Goal: Information Seeking & Learning: Learn about a topic

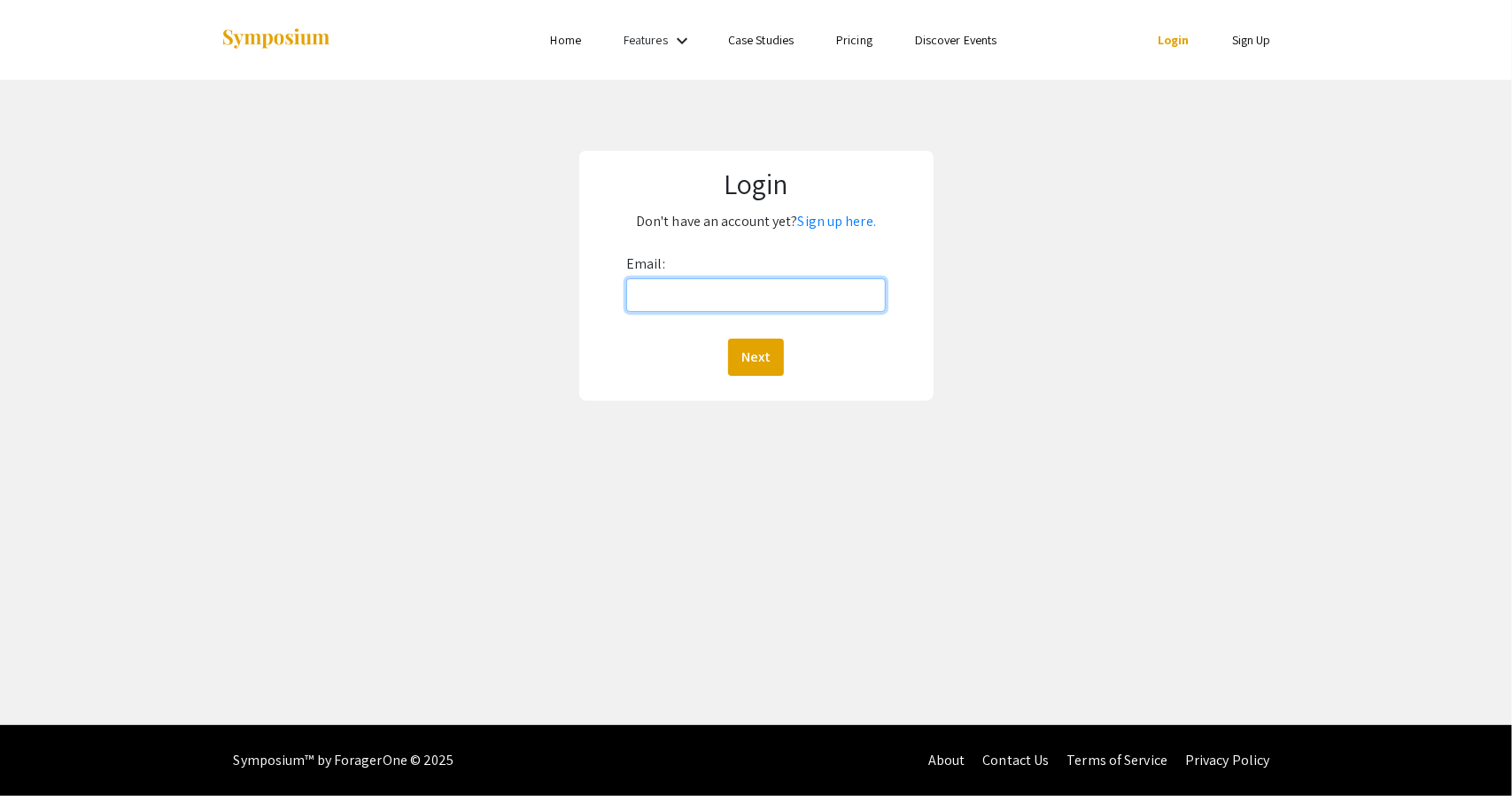
click at [677, 308] on input "Email:" at bounding box center [756, 295] width 259 height 34
click at [836, 225] on link "Sign up here." at bounding box center [836, 221] width 78 height 18
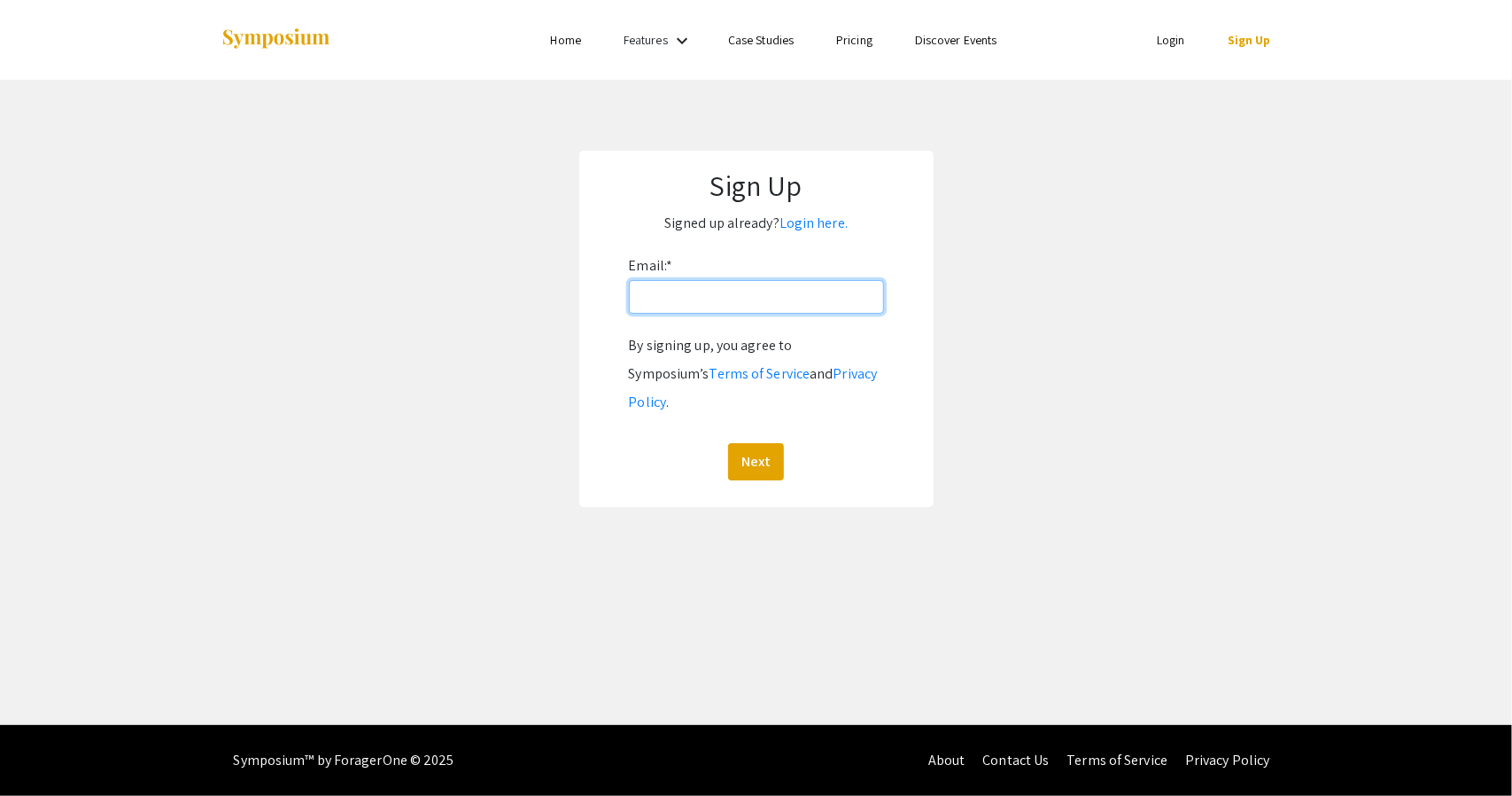
click at [719, 297] on input "Email: *" at bounding box center [756, 297] width 255 height 34
type input "khaird@oregonstate.edu"
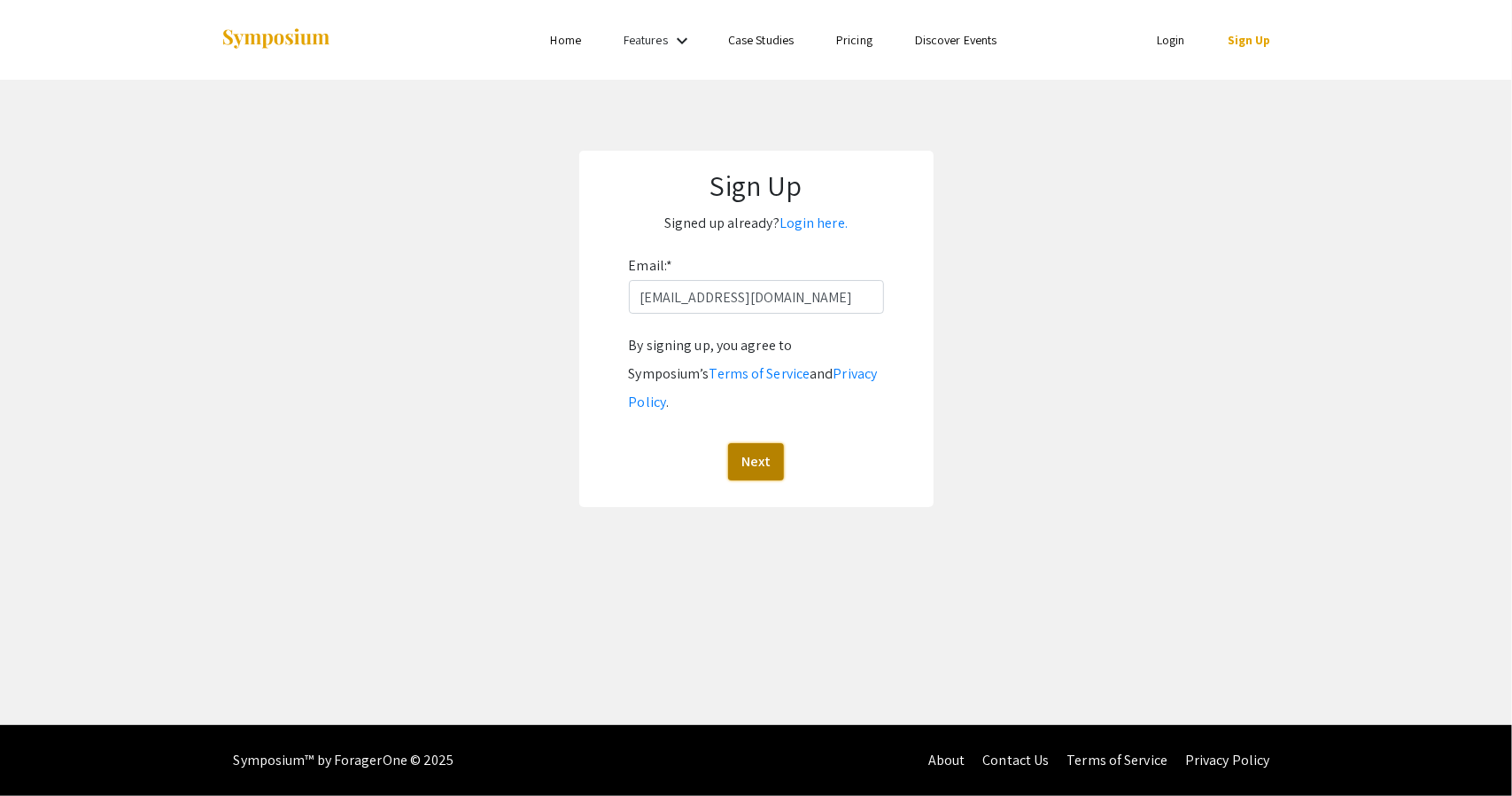
click at [745, 443] on button "Next" at bounding box center [756, 461] width 56 height 37
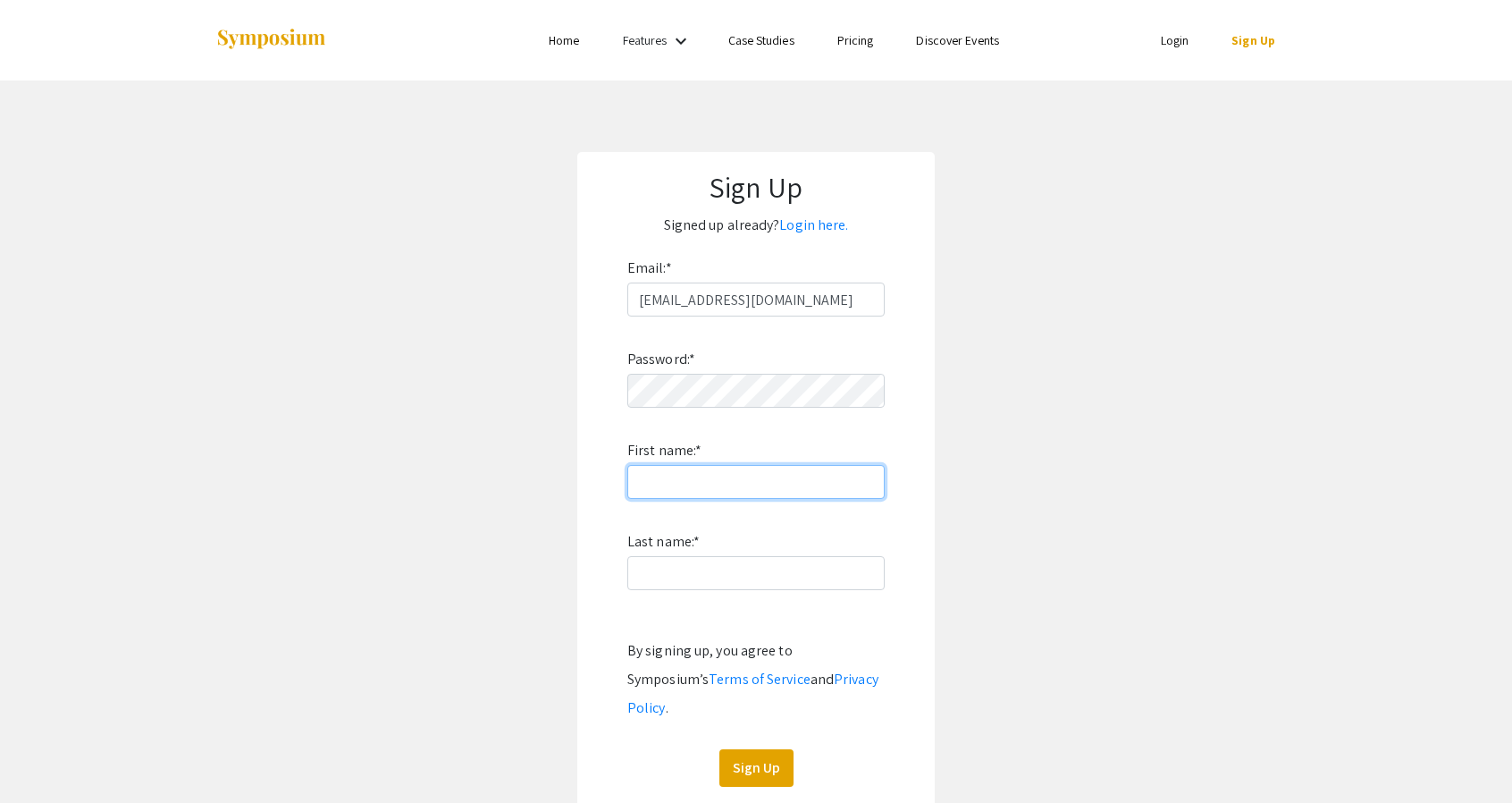
click at [715, 483] on input "First name: *" at bounding box center [756, 482] width 258 height 34
type input "Daniel"
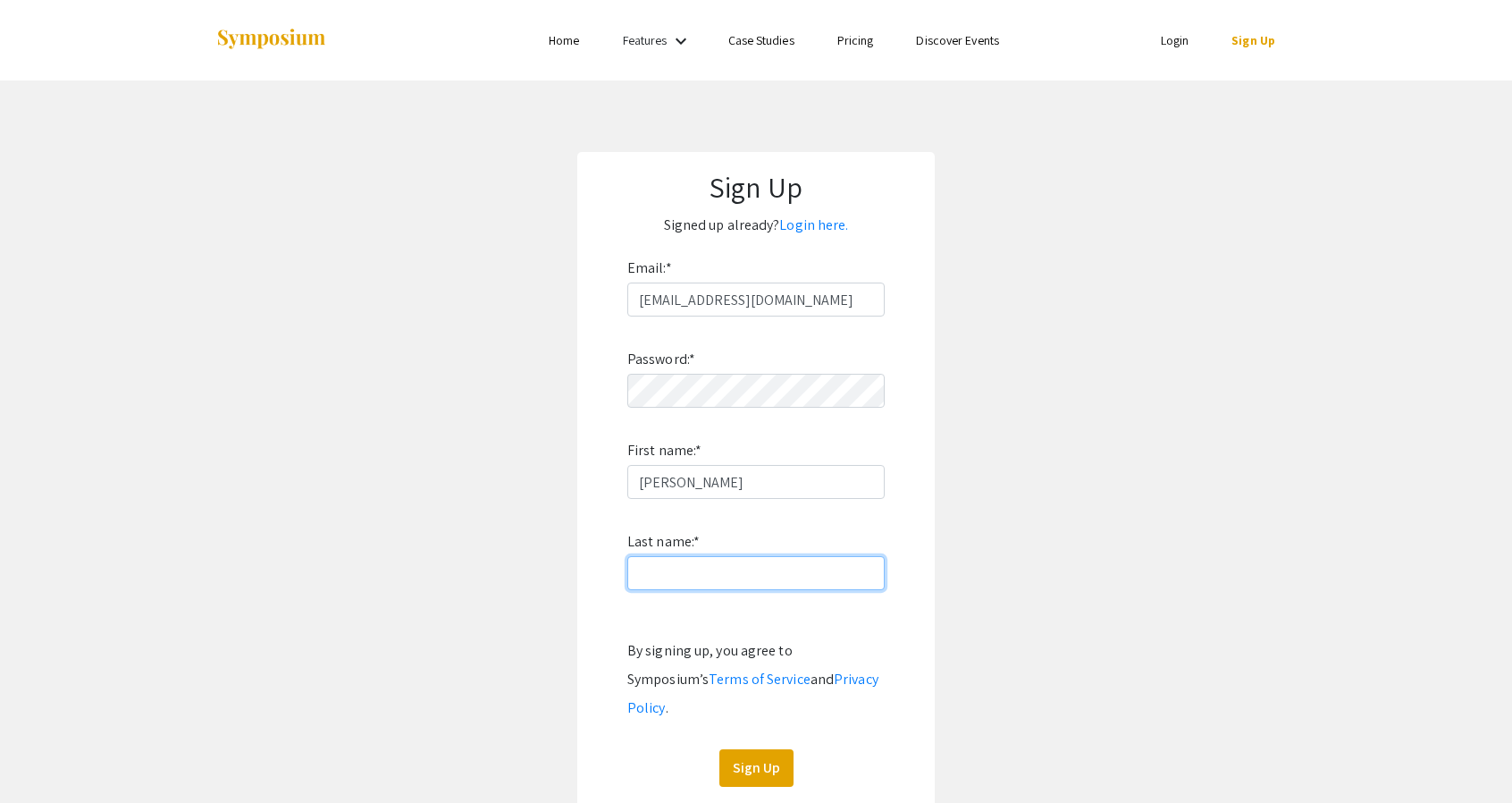
type input "Khair"
click at [765, 749] on button "Sign Up" at bounding box center [756, 767] width 75 height 38
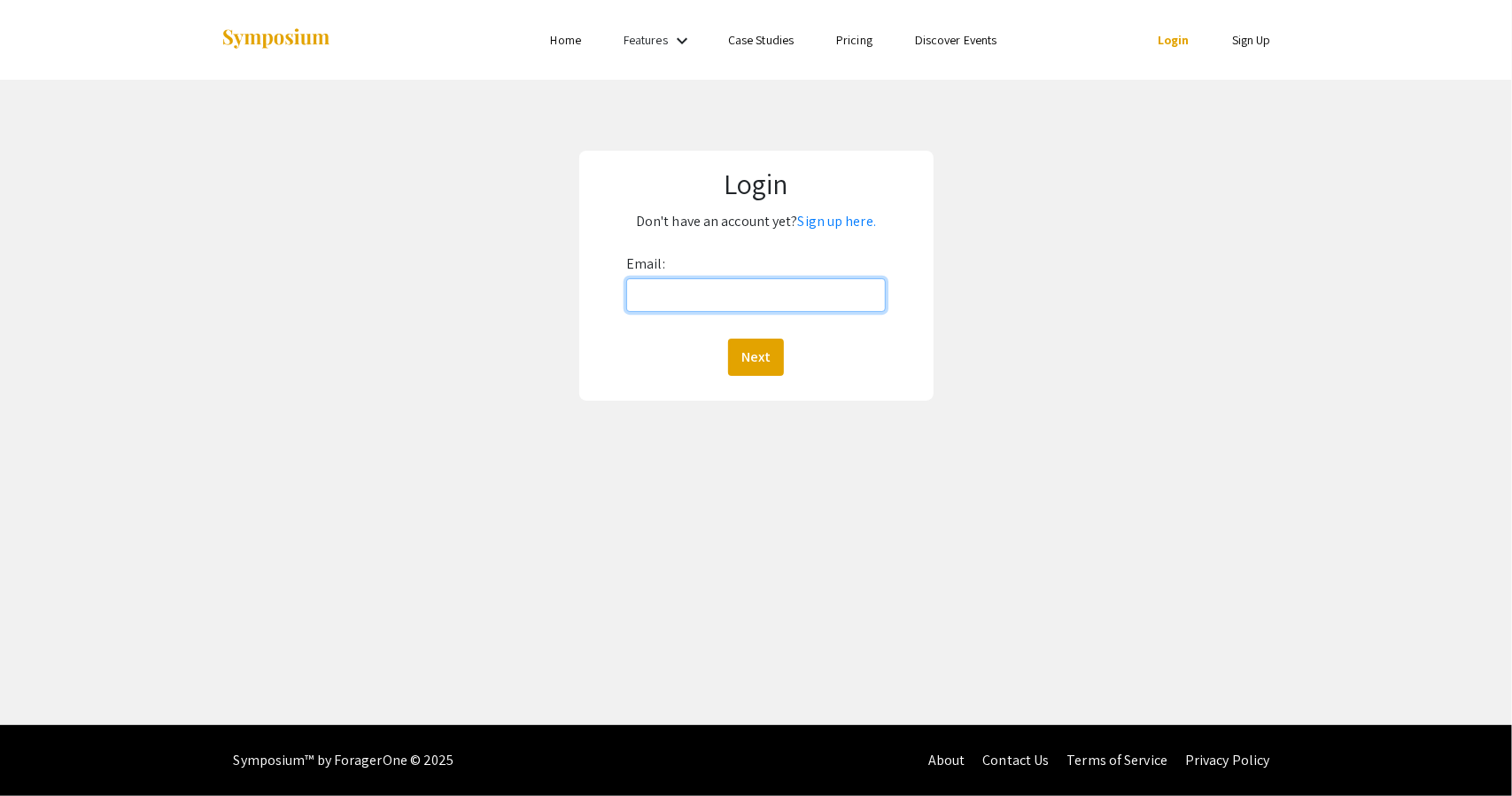
click at [768, 302] on input "Email:" at bounding box center [756, 295] width 259 height 34
type input "khaird@oregonstate.edu"
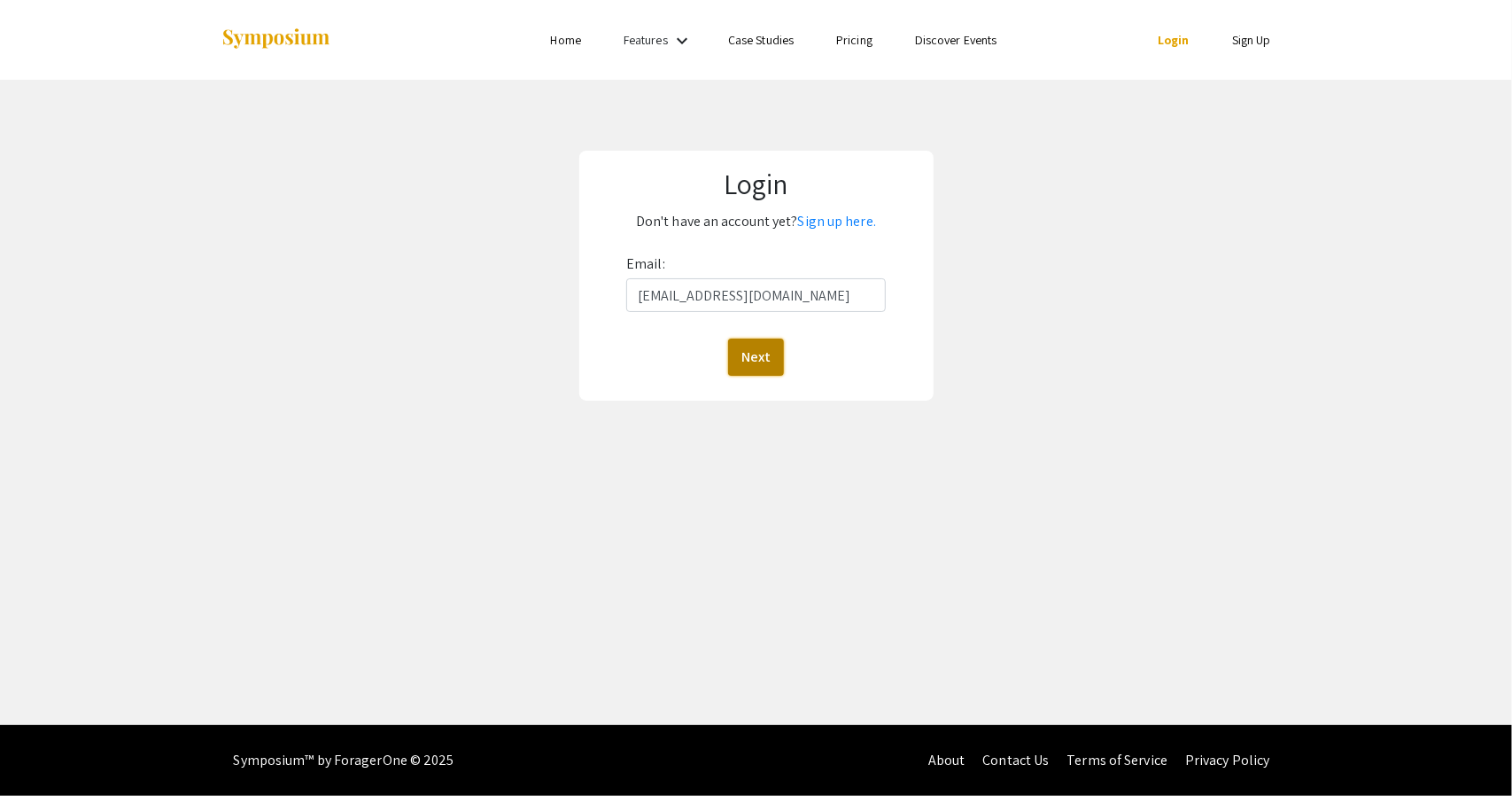
click at [741, 359] on button "Next" at bounding box center [756, 357] width 56 height 37
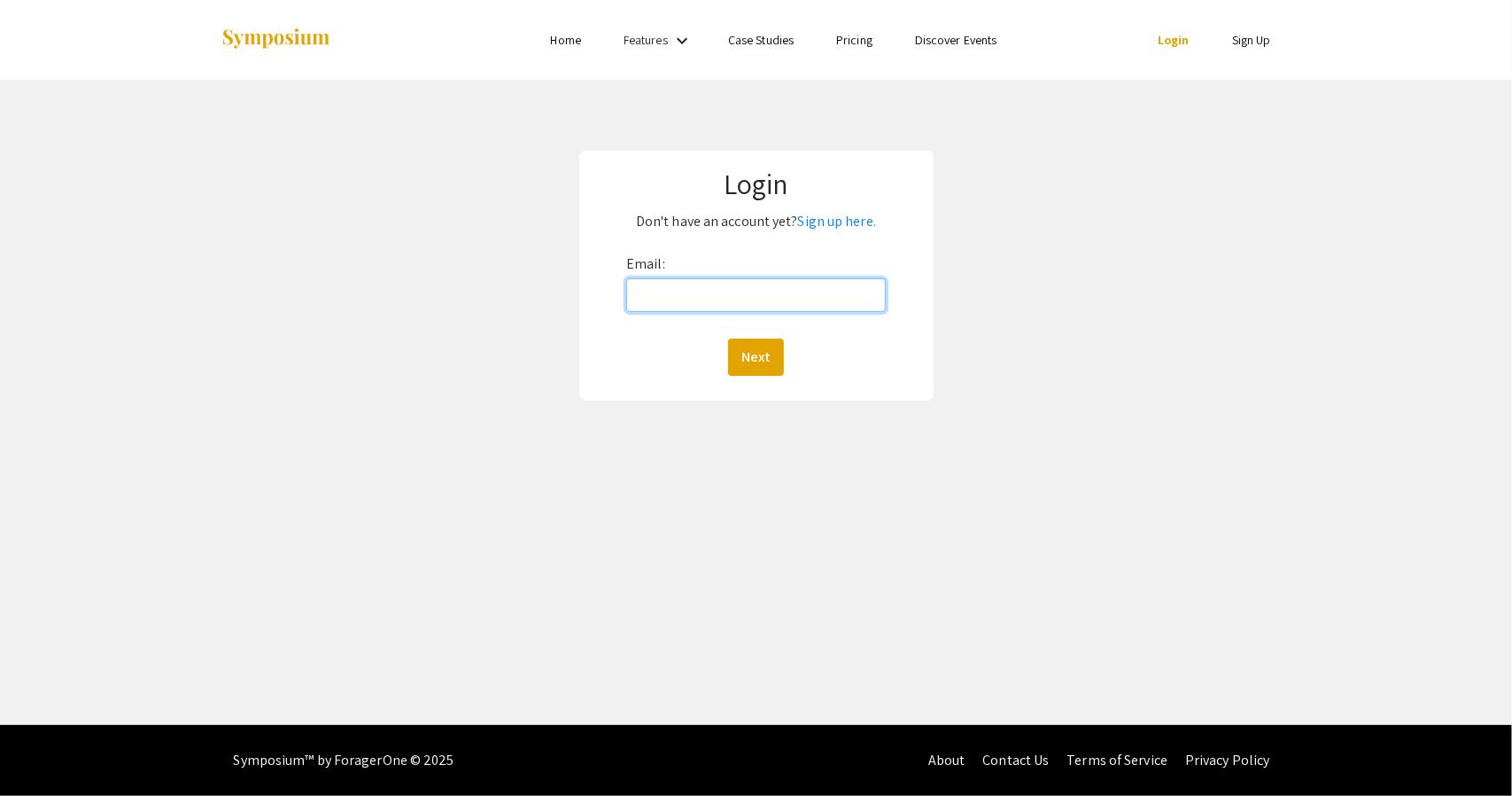
click at [726, 304] on input "Email:" at bounding box center [756, 295] width 259 height 34
type input "khaird@oregonstate.edu"
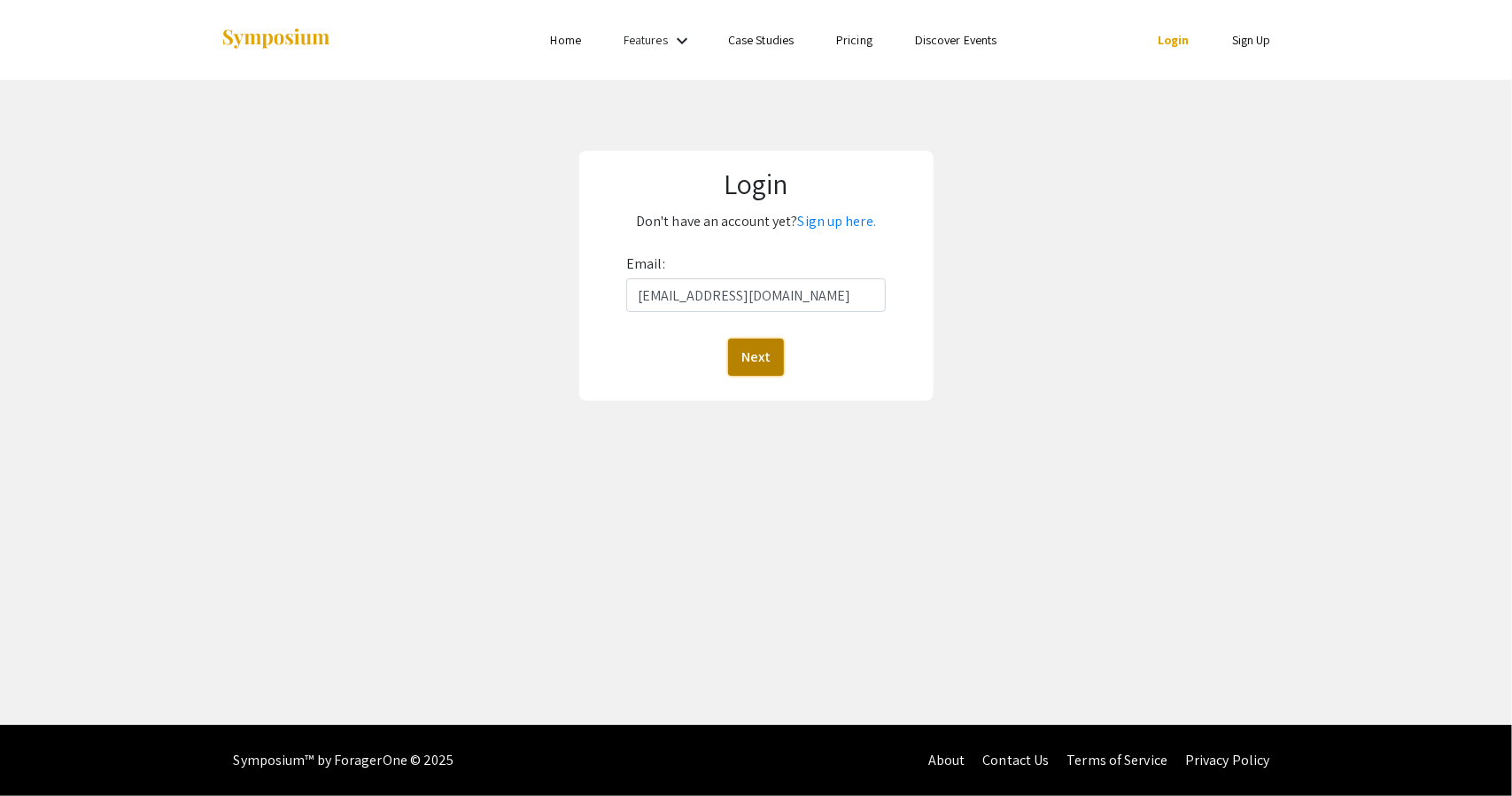
click at [734, 353] on button "Next" at bounding box center [756, 357] width 56 height 37
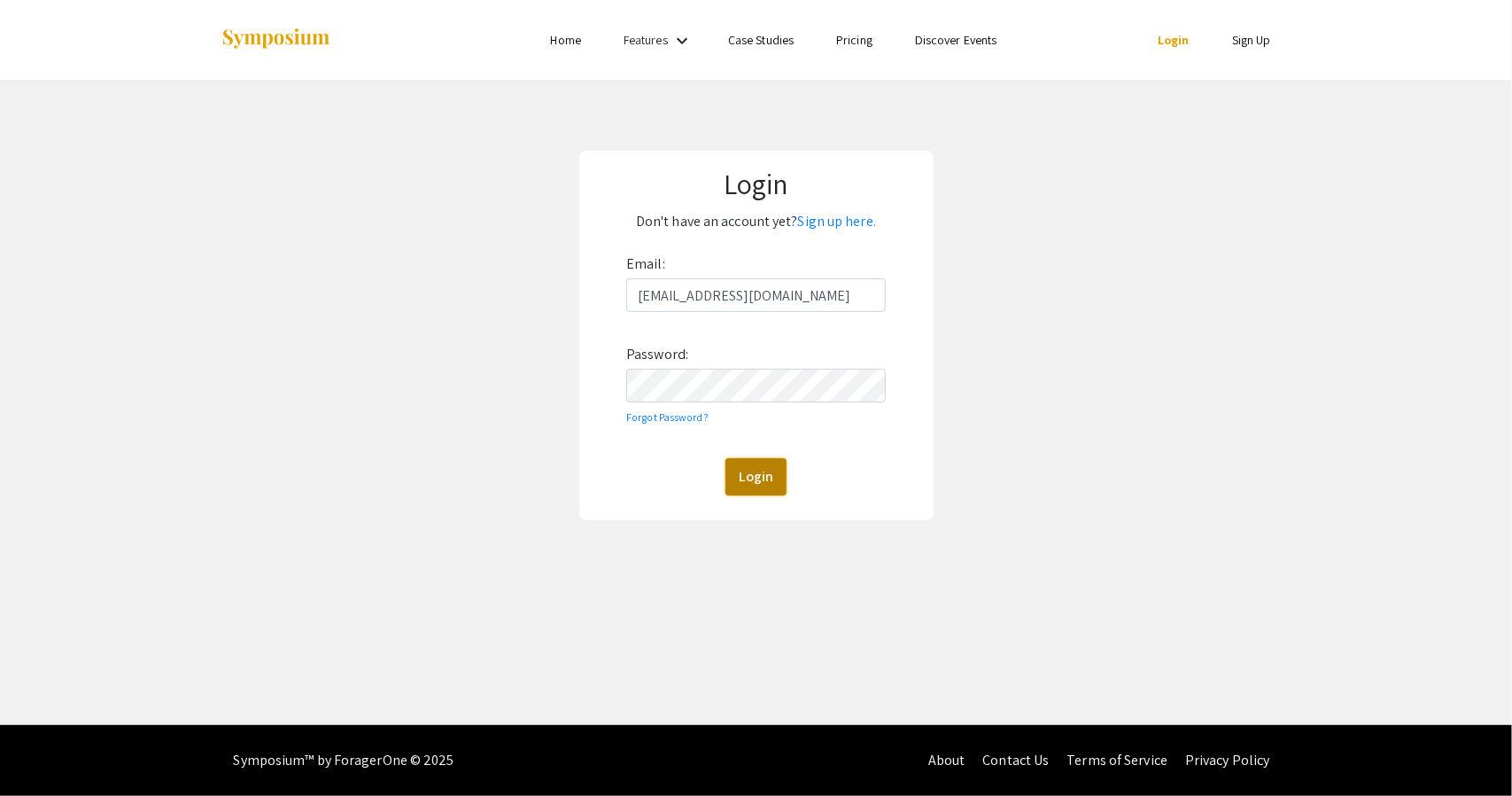
click at [752, 468] on button "Login" at bounding box center [756, 477] width 61 height 37
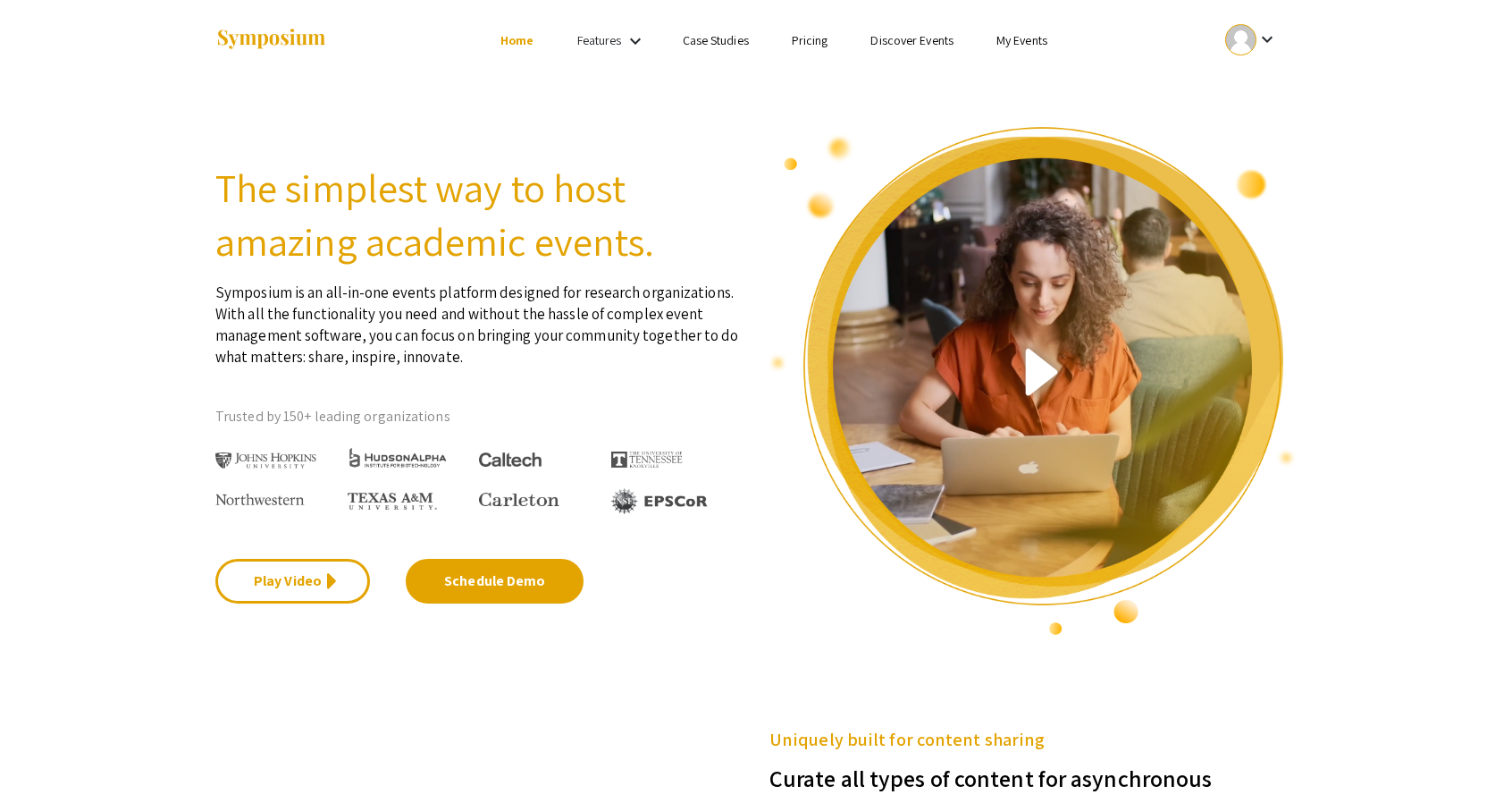
click at [885, 36] on link "Discover Events" at bounding box center [912, 40] width 83 height 16
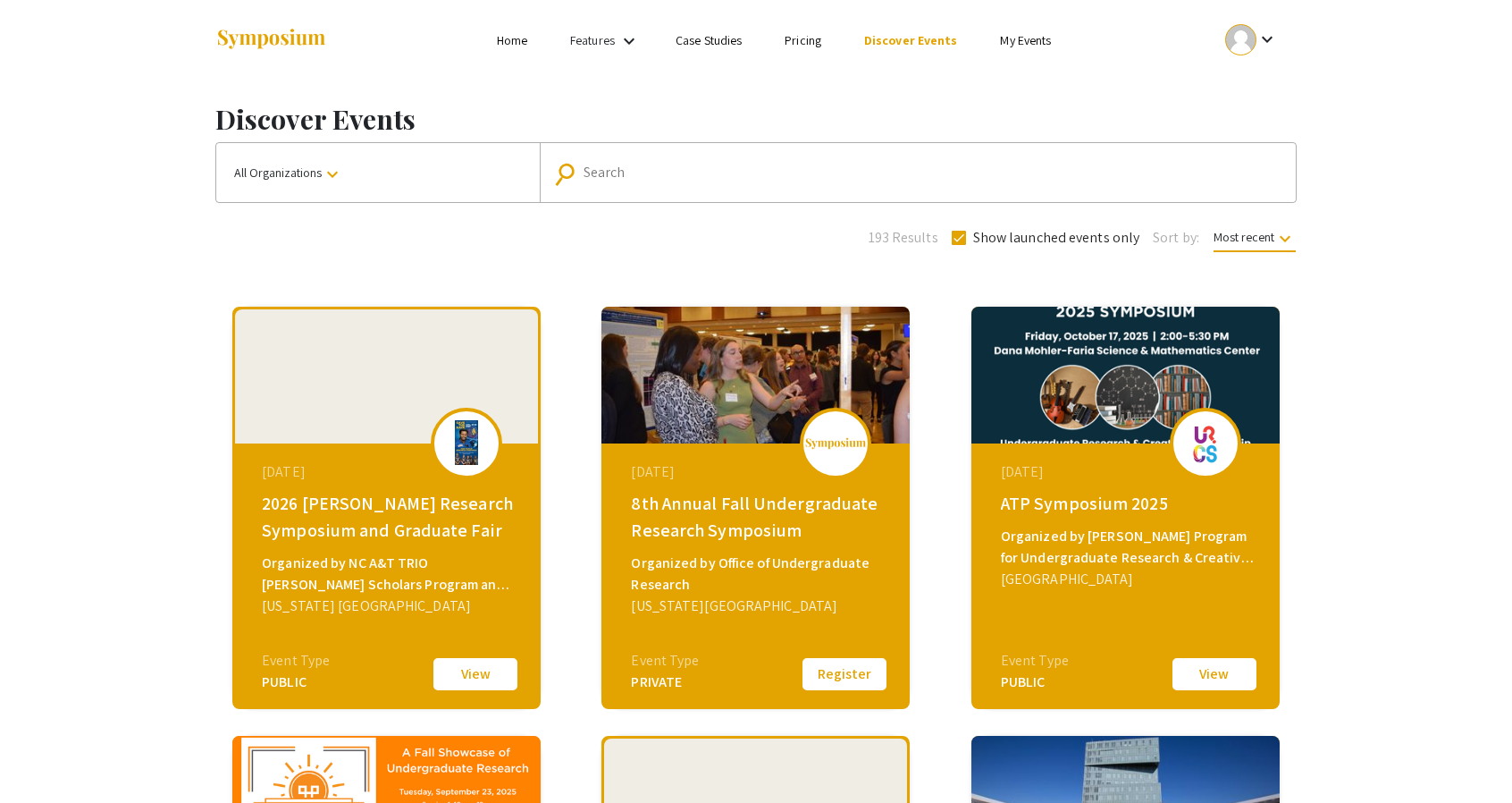
click at [520, 47] on link "Home" at bounding box center [512, 40] width 30 height 16
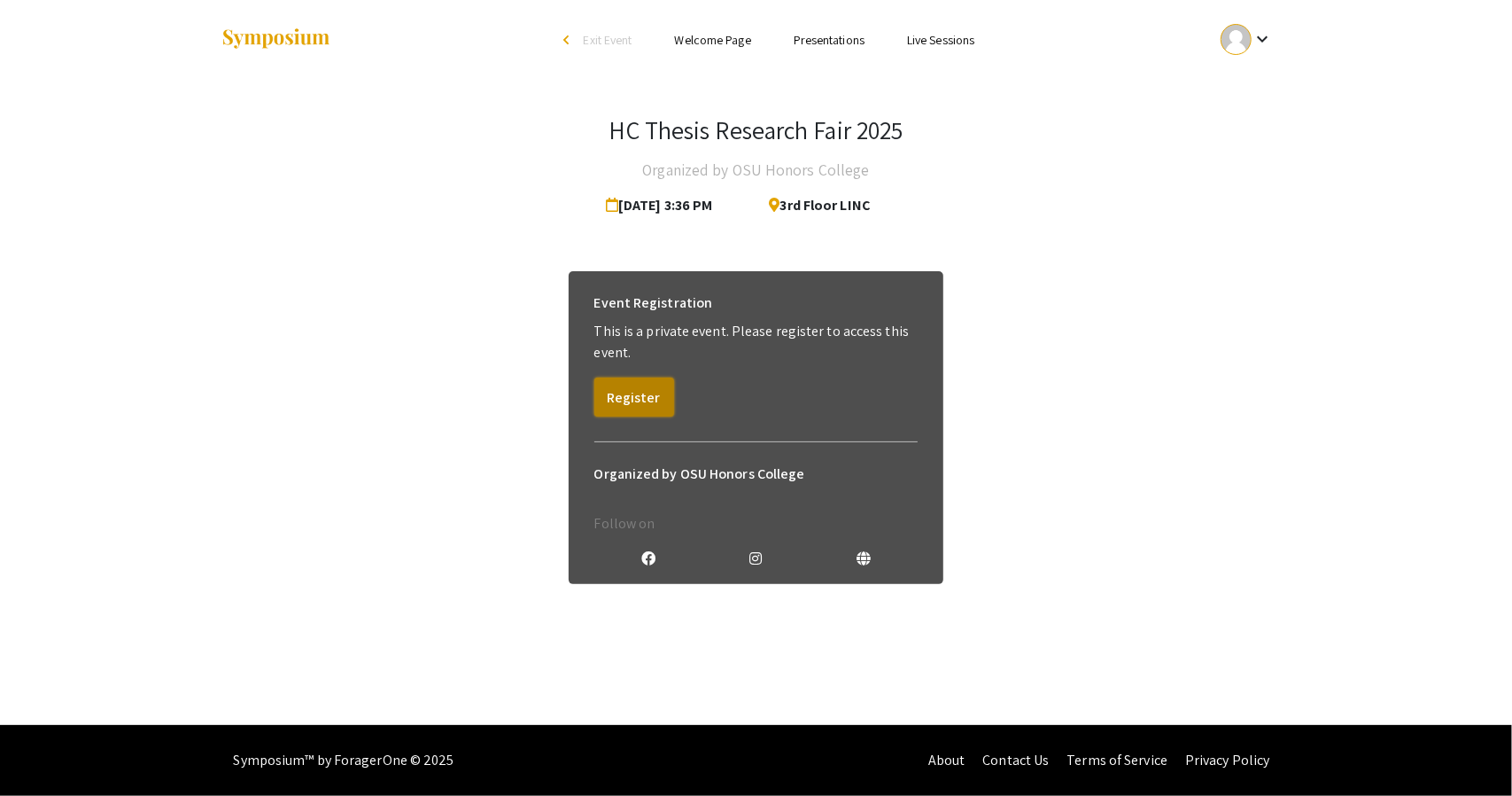
click at [645, 404] on button "Register" at bounding box center [633, 396] width 79 height 39
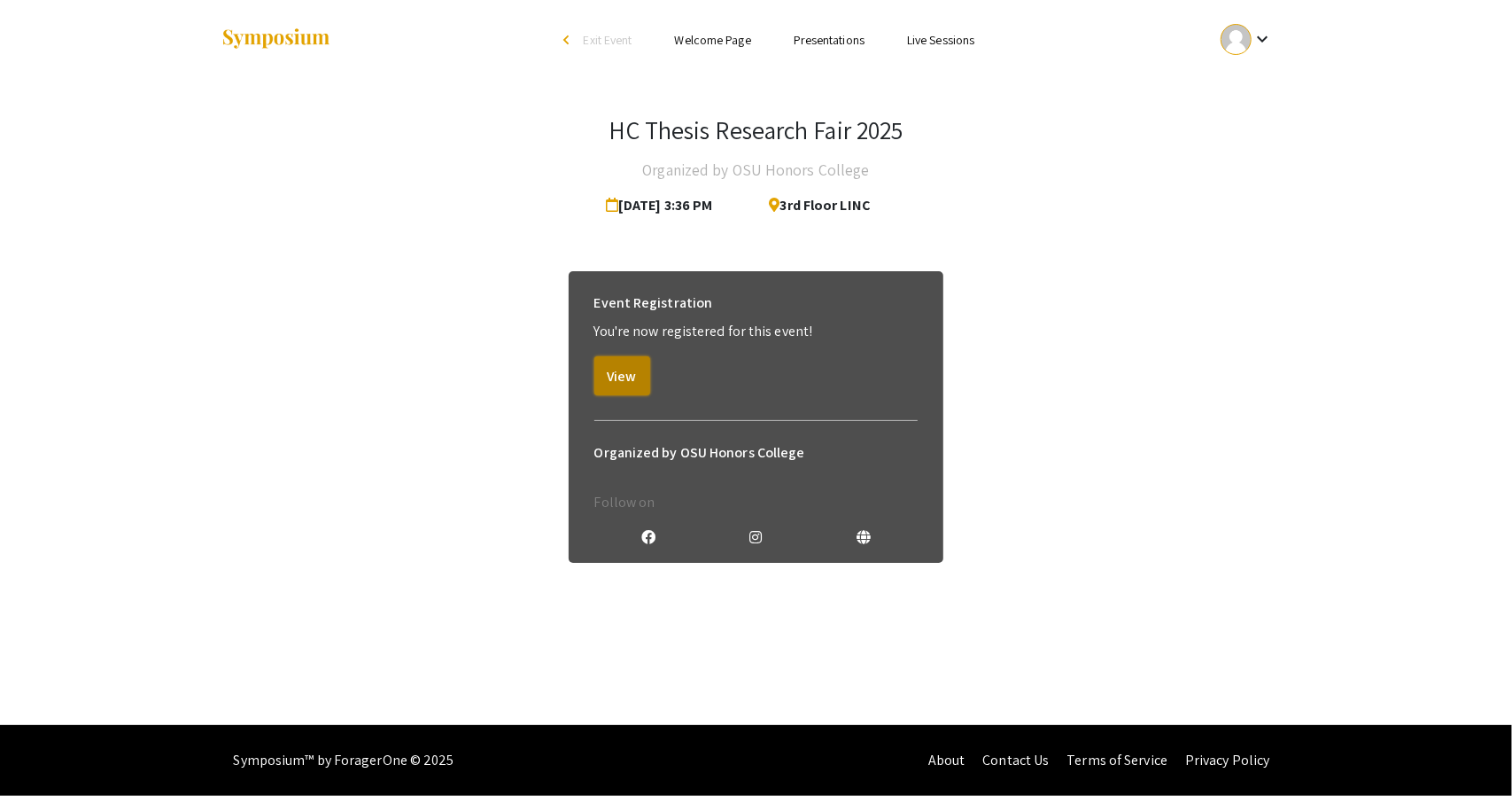
click at [636, 376] on button "View" at bounding box center [621, 375] width 56 height 39
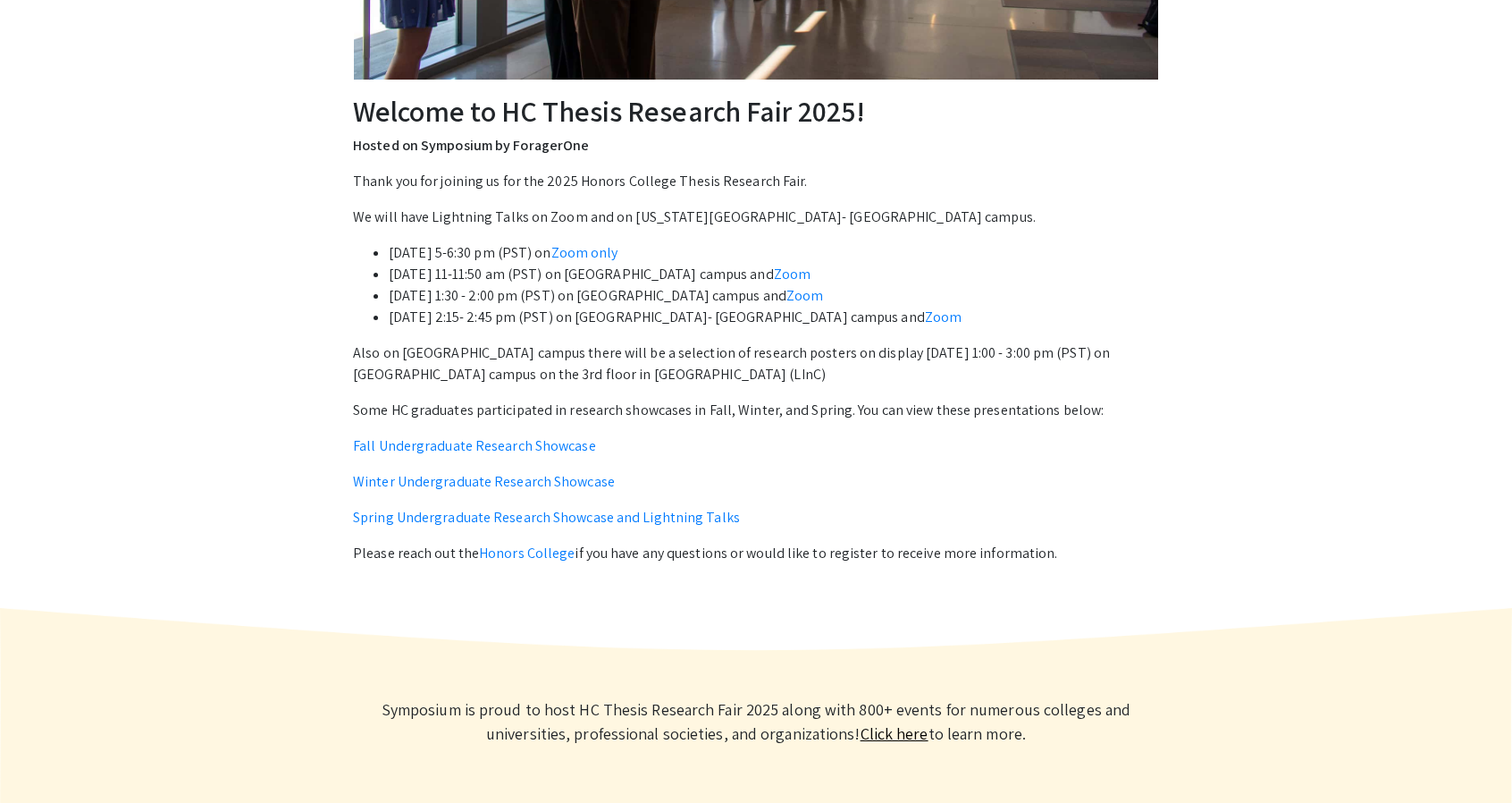
scroll to position [581, 0]
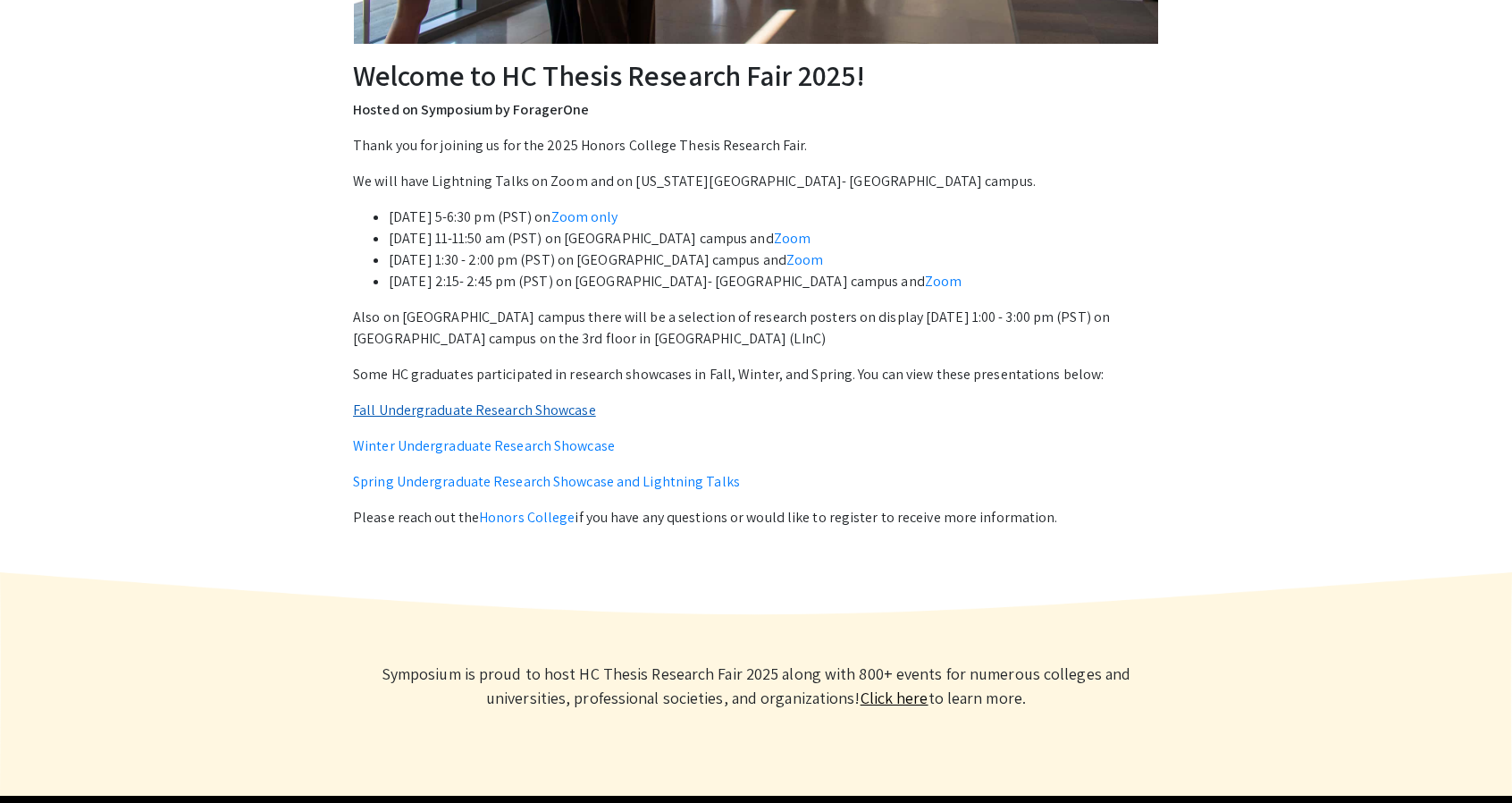
click at [552, 413] on link "Fall Undergraduate Research Showcase" at bounding box center [474, 410] width 243 height 18
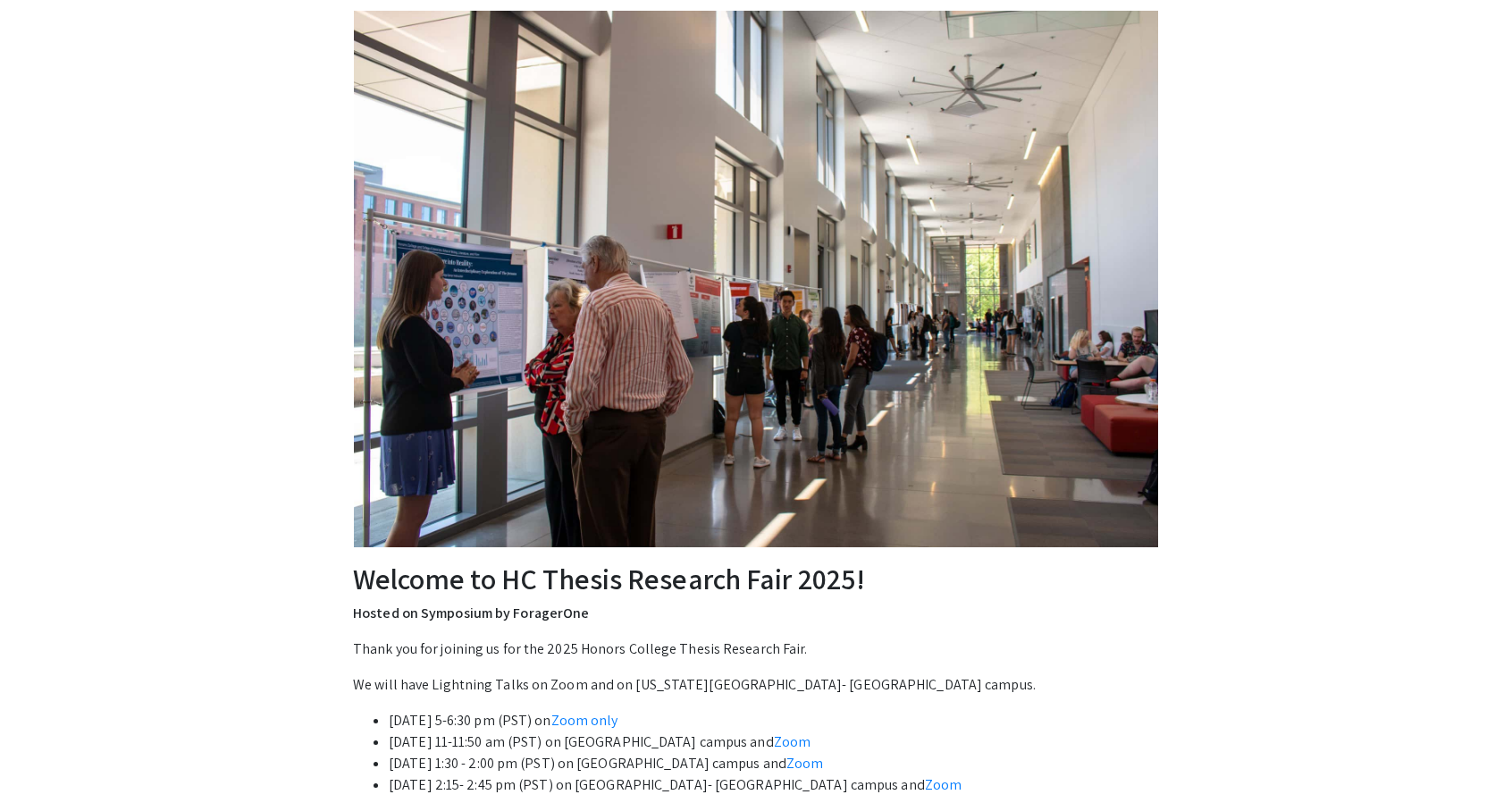
scroll to position [0, 0]
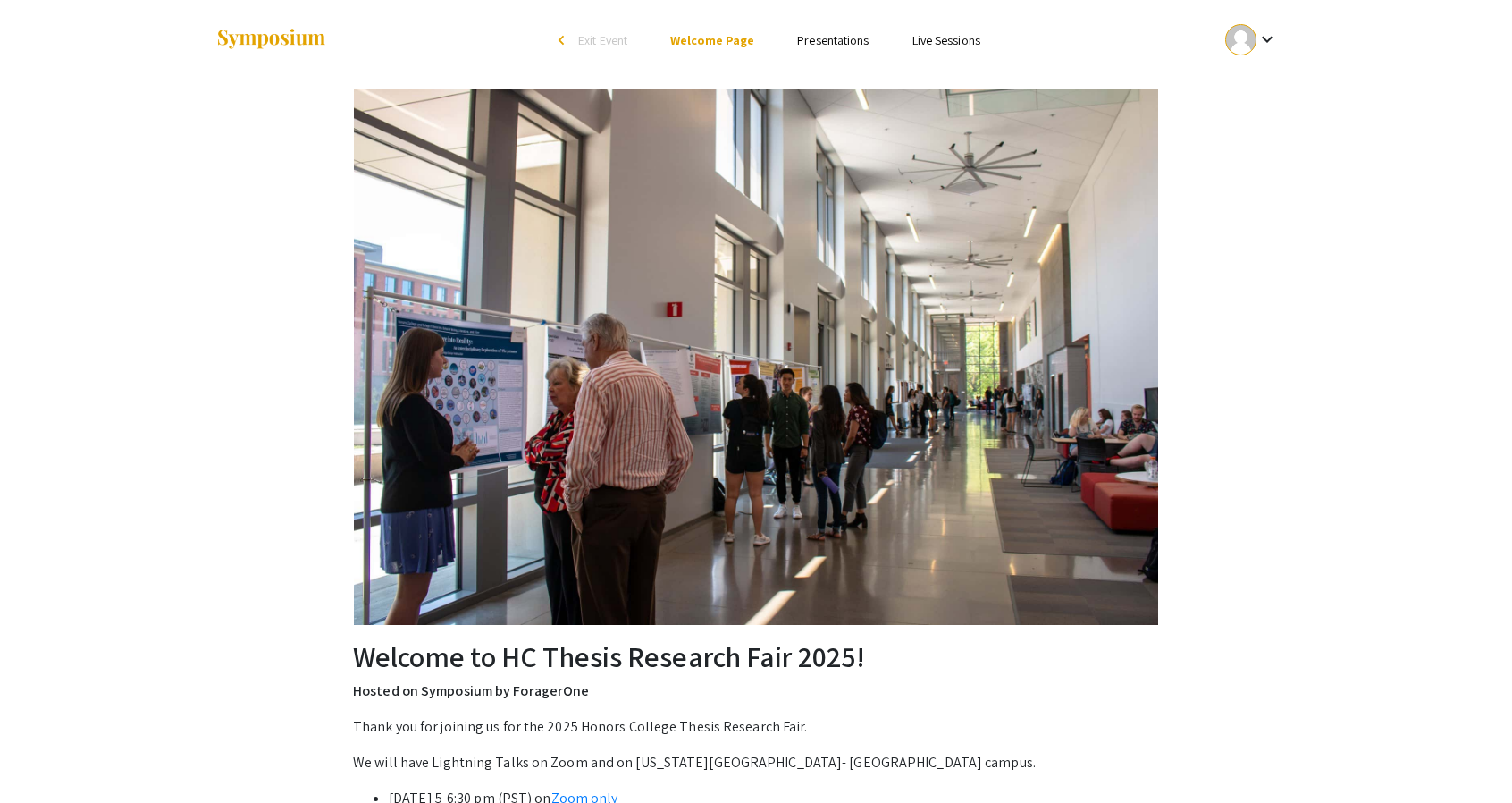
click at [820, 22] on ul "Skip navigation arrow_back_ios Exit Event Welcome Page Presentations Live Sessi…" at bounding box center [755, 40] width 356 height 80
click at [817, 33] on link "Presentations" at bounding box center [833, 40] width 72 height 16
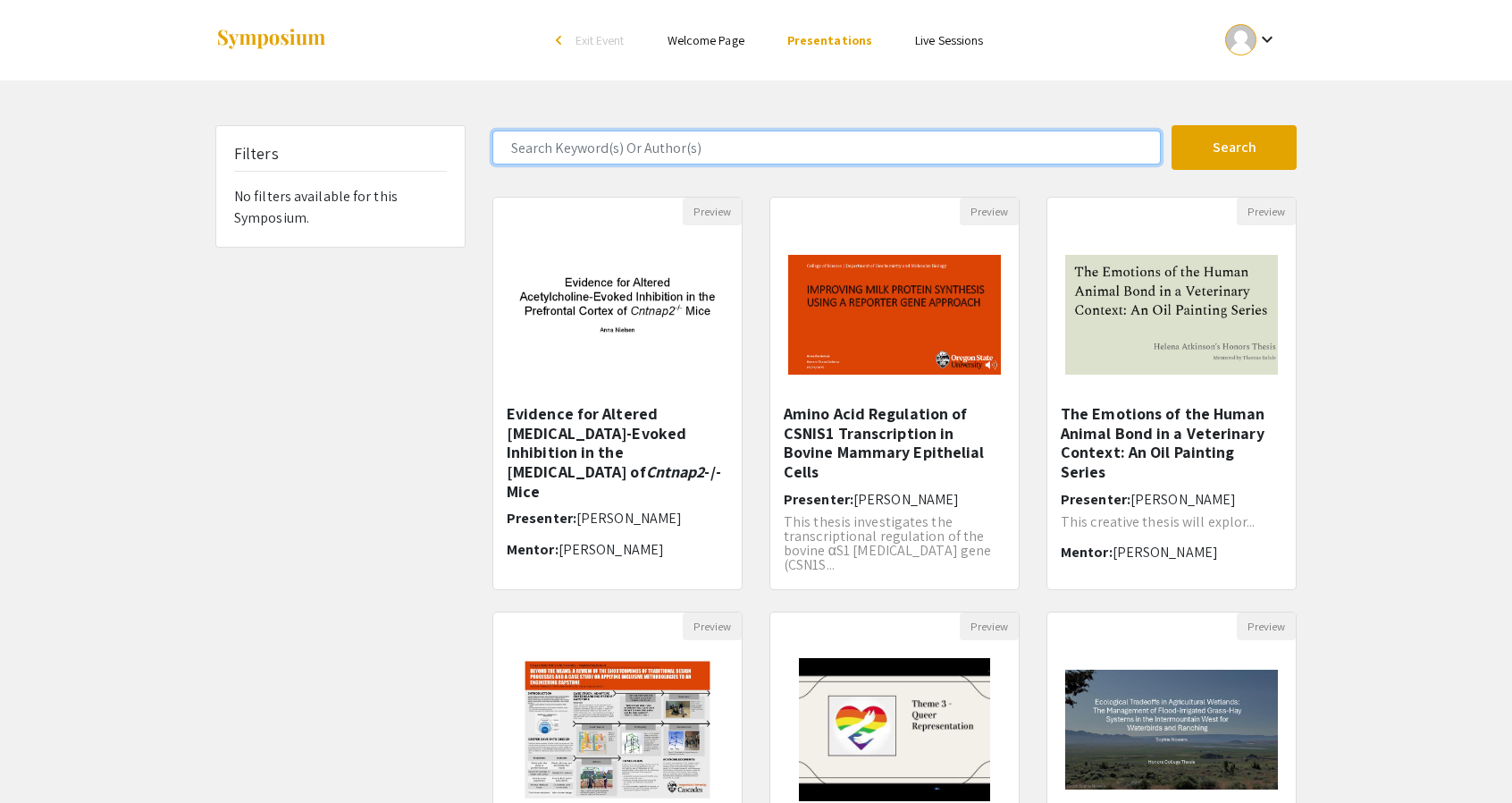
click at [669, 135] on input "Search Keyword(s) Or Author(s)" at bounding box center [827, 147] width 669 height 34
type input "nuclear"
click at [1171, 125] on button "Search" at bounding box center [1234, 147] width 125 height 45
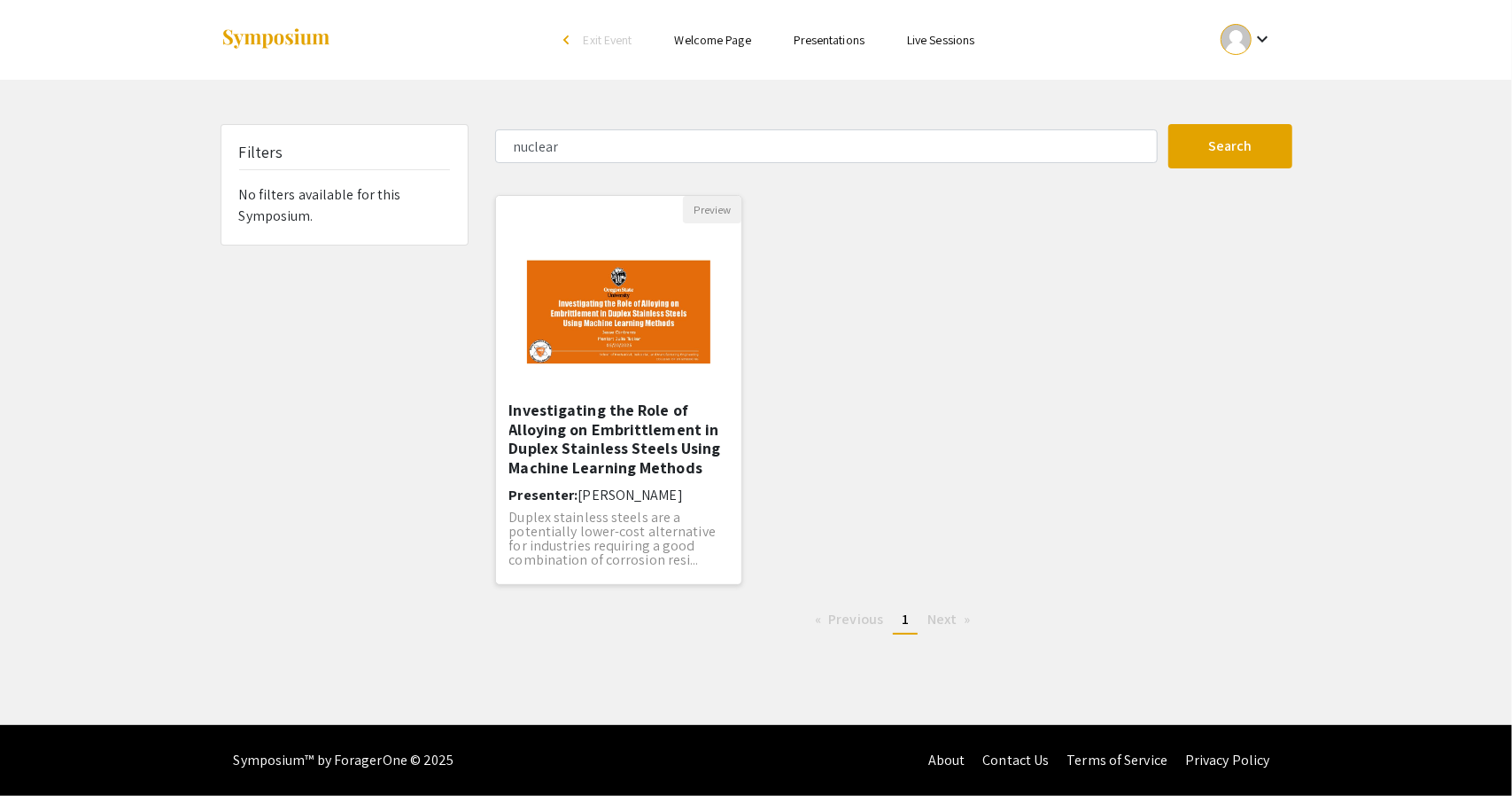
drag, startPoint x: 689, startPoint y: 487, endPoint x: 578, endPoint y: 493, distance: 111.2
click at [578, 493] on h6 "Presenter: [PERSON_NAME]" at bounding box center [619, 495] width 220 height 16
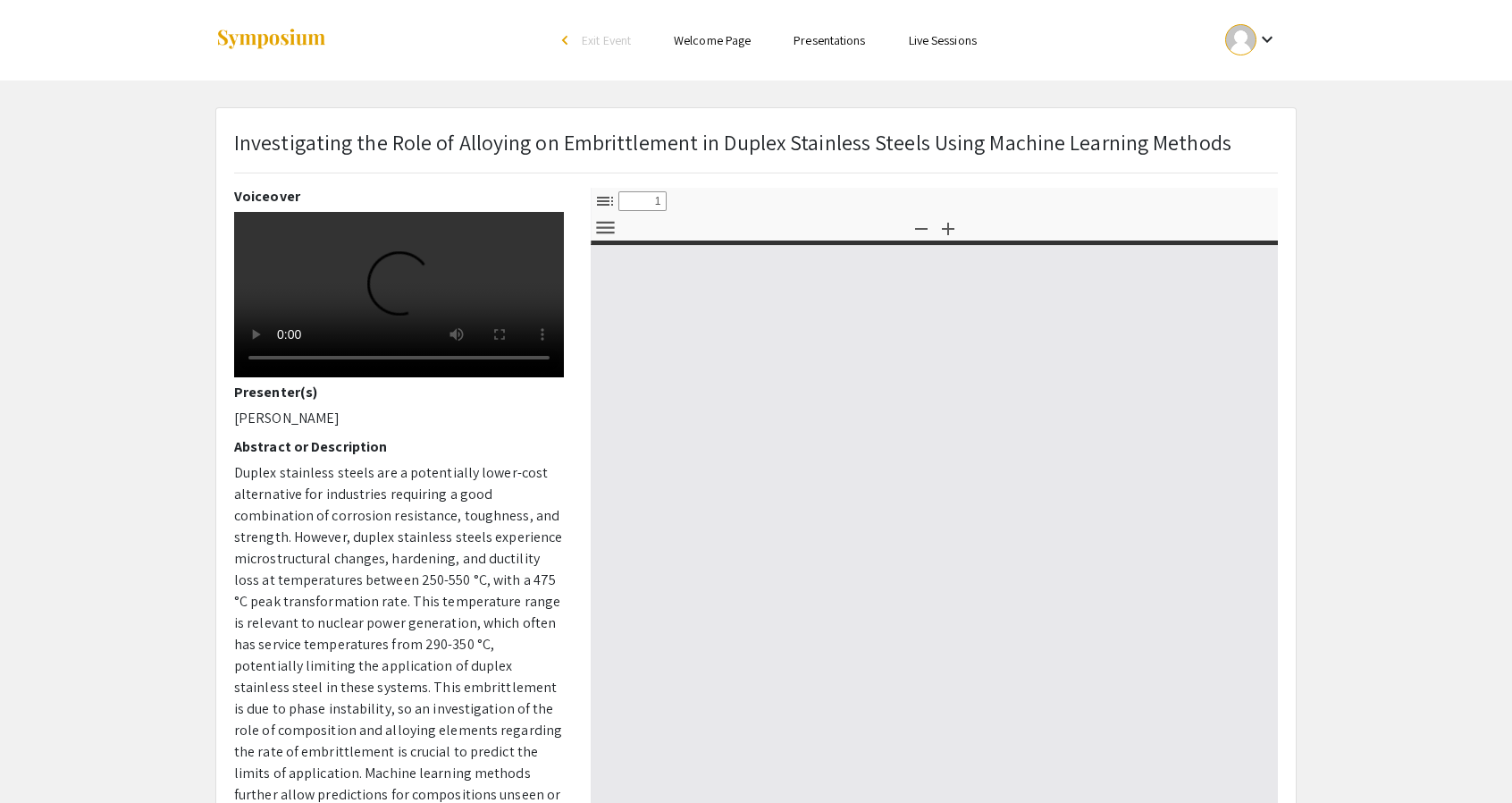
select select "custom"
type input "0"
select select "custom"
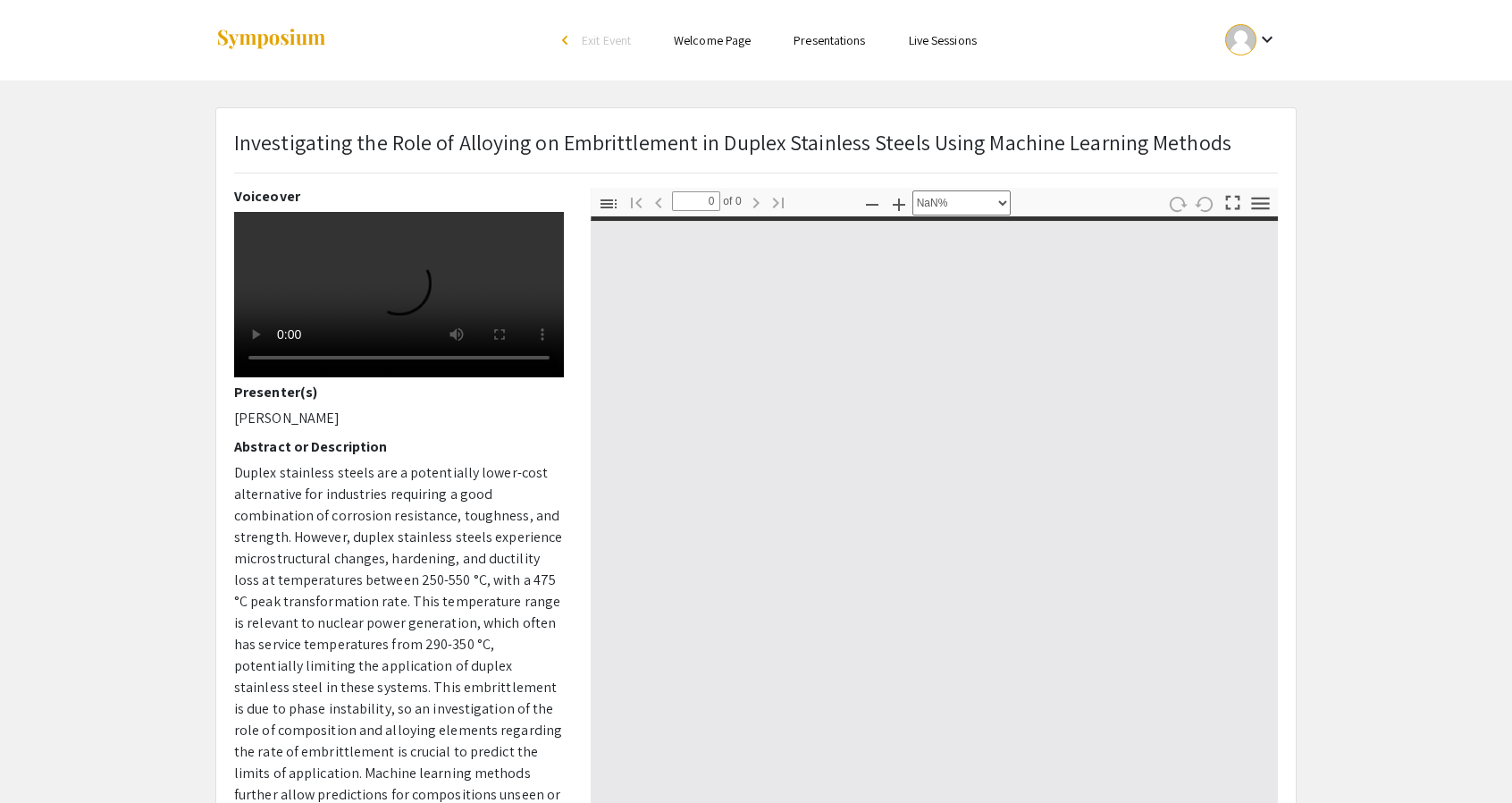
type input "1"
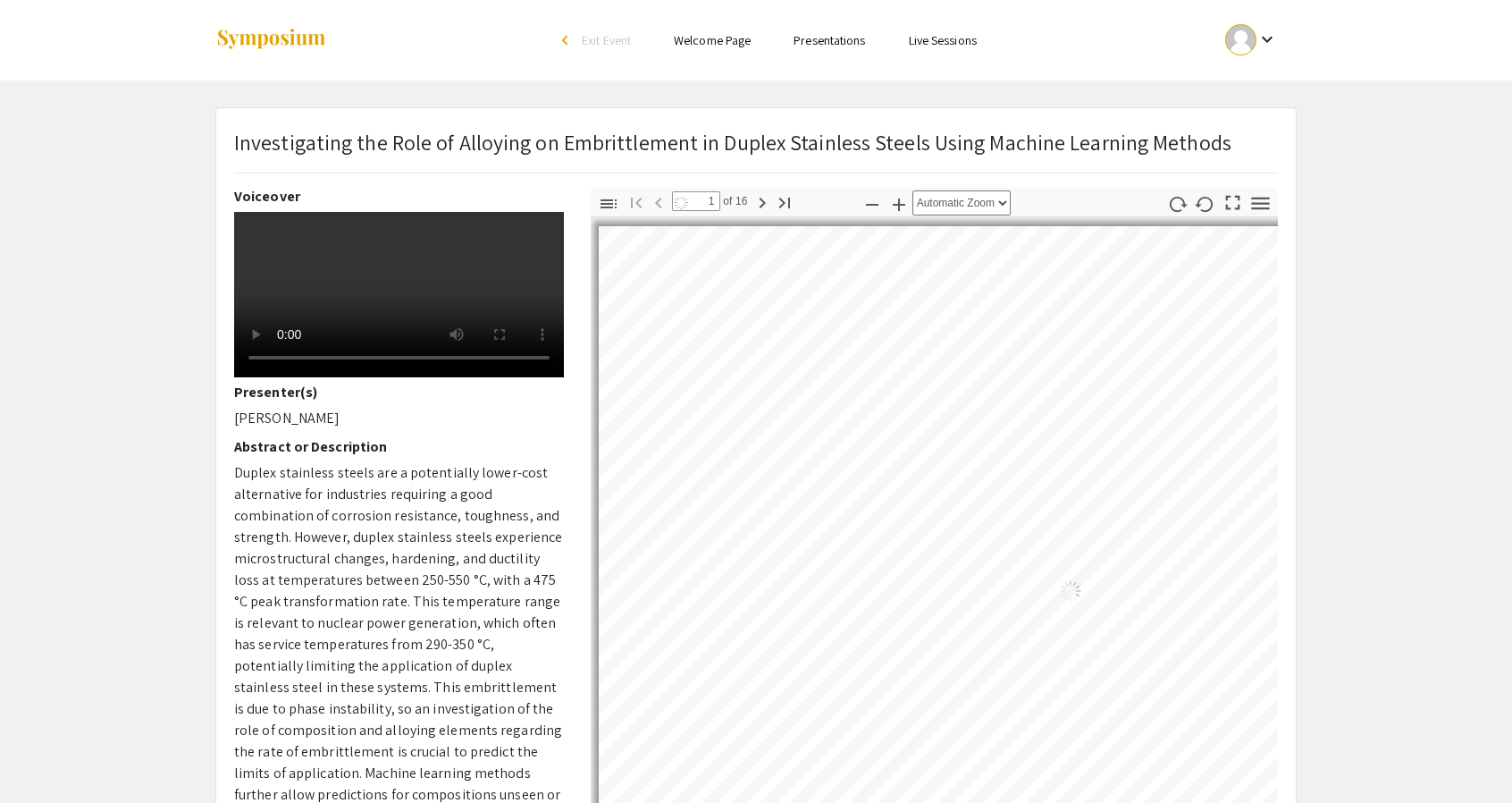
select select "auto"
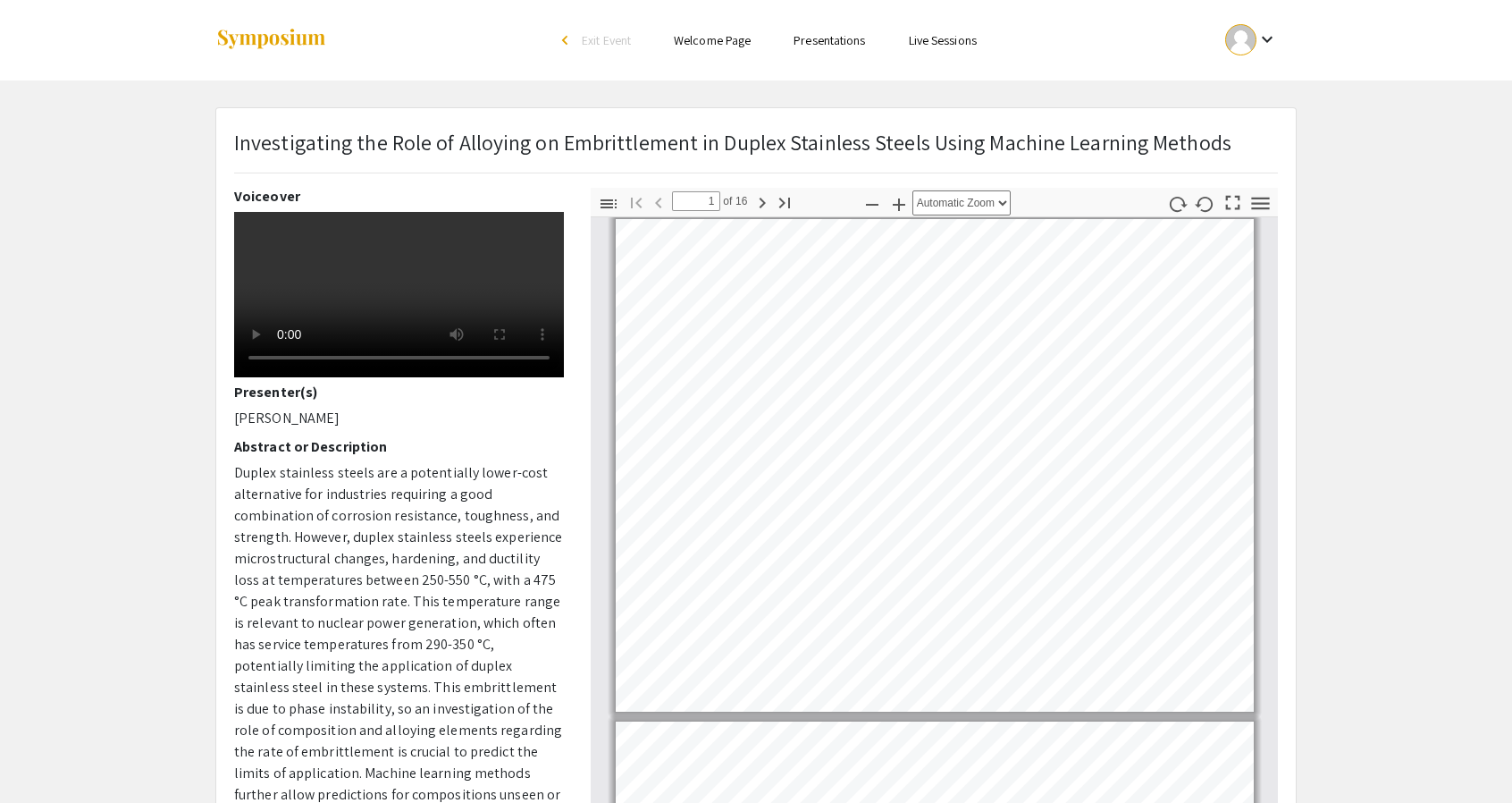
scroll to position [7, 0]
click at [296, 448] on div "Voiceover Presenter(s) [PERSON_NAME] Abstract or Description Duplex stainless s…" at bounding box center [399, 500] width 330 height 625
click at [299, 445] on div "Voiceover Presenter(s) [PERSON_NAME] Abstract or Description Duplex stainless s…" at bounding box center [399, 500] width 330 height 625
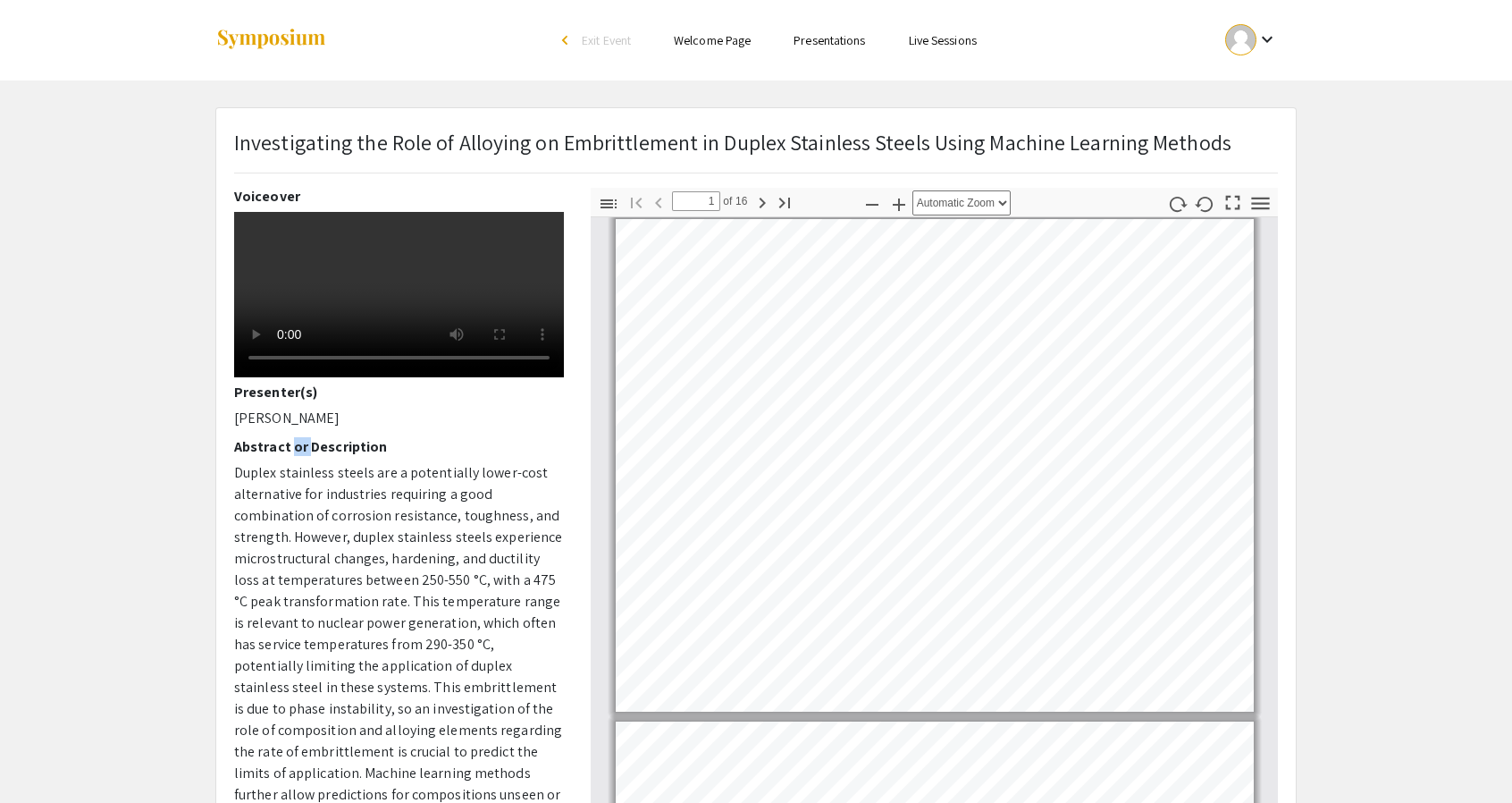
click at [299, 445] on div "Voiceover Presenter(s) [PERSON_NAME] Abstract or Description Duplex stainless s…" at bounding box center [399, 500] width 330 height 625
click at [315, 428] on p "[PERSON_NAME]" at bounding box center [399, 418] width 330 height 21
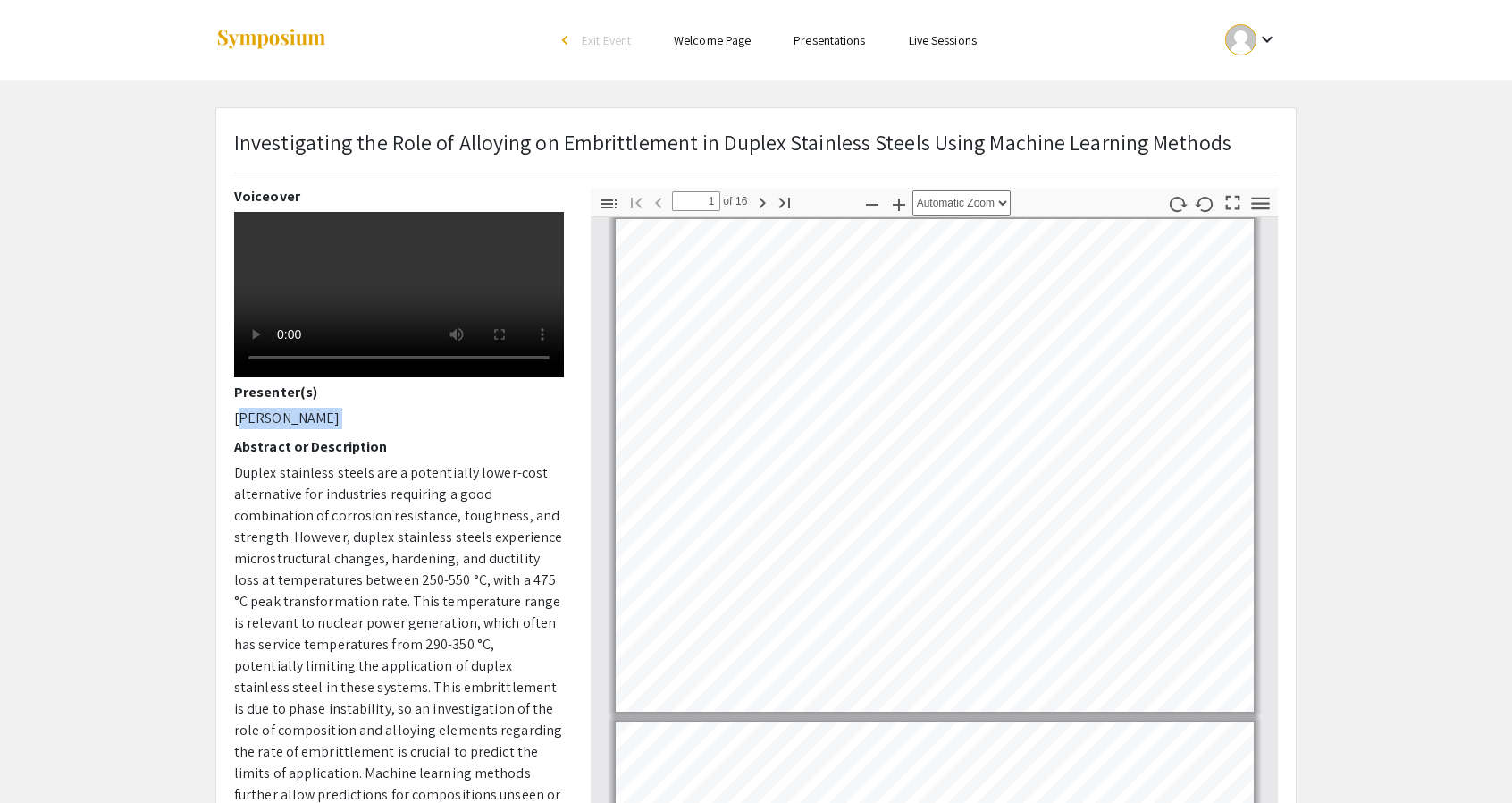
copy div "[PERSON_NAME]"
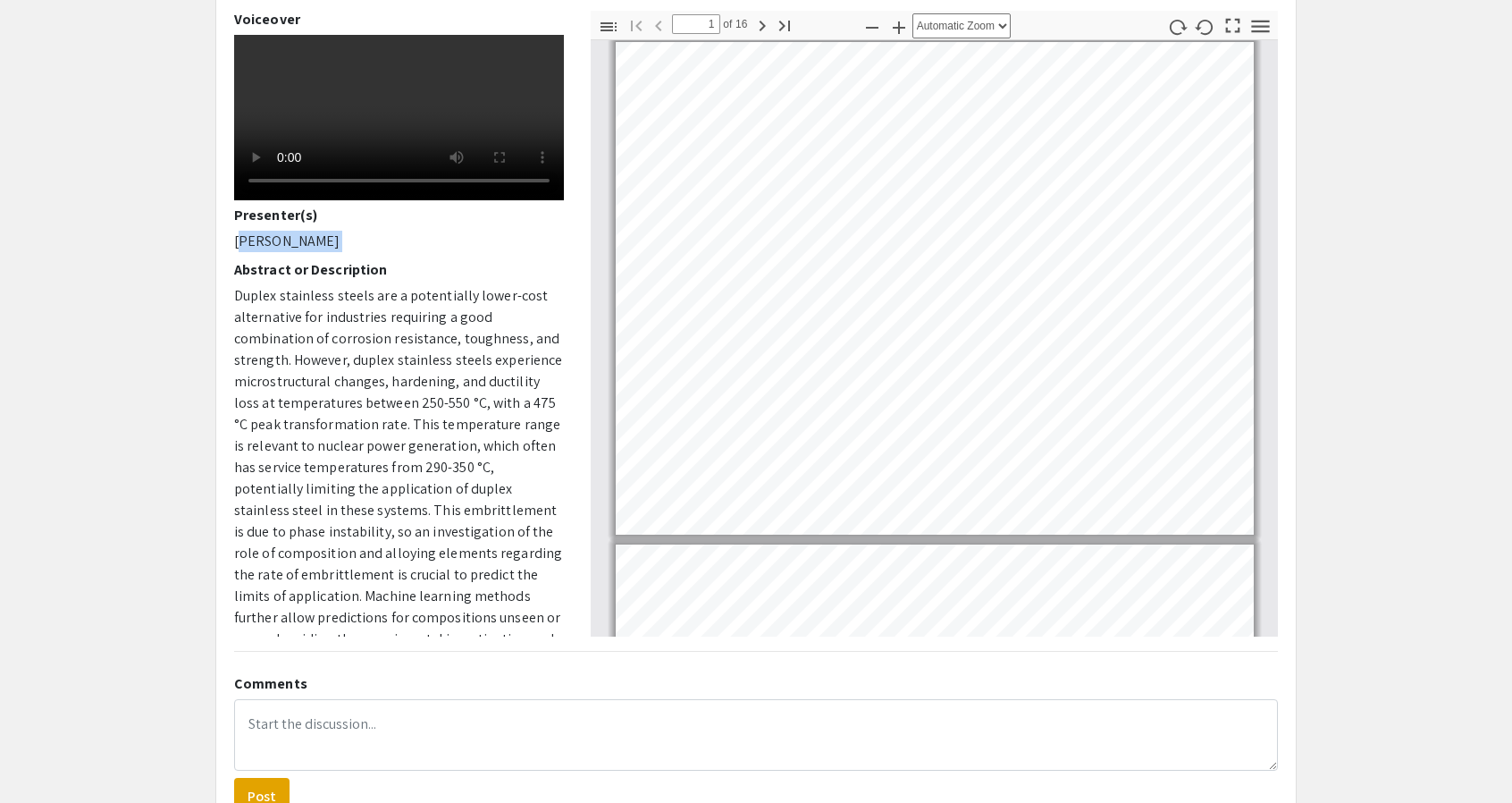
scroll to position [310, 0]
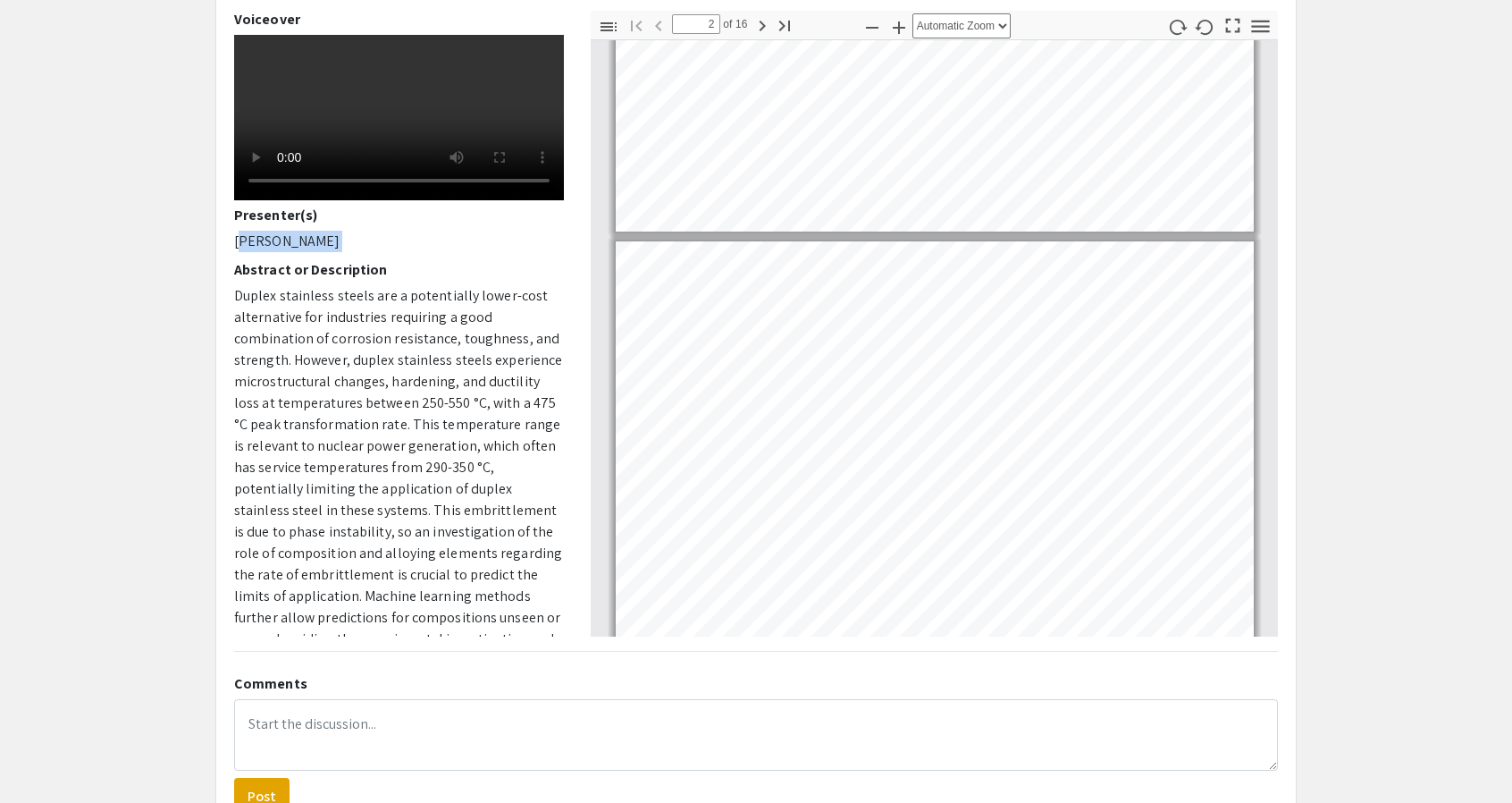
type input "1"
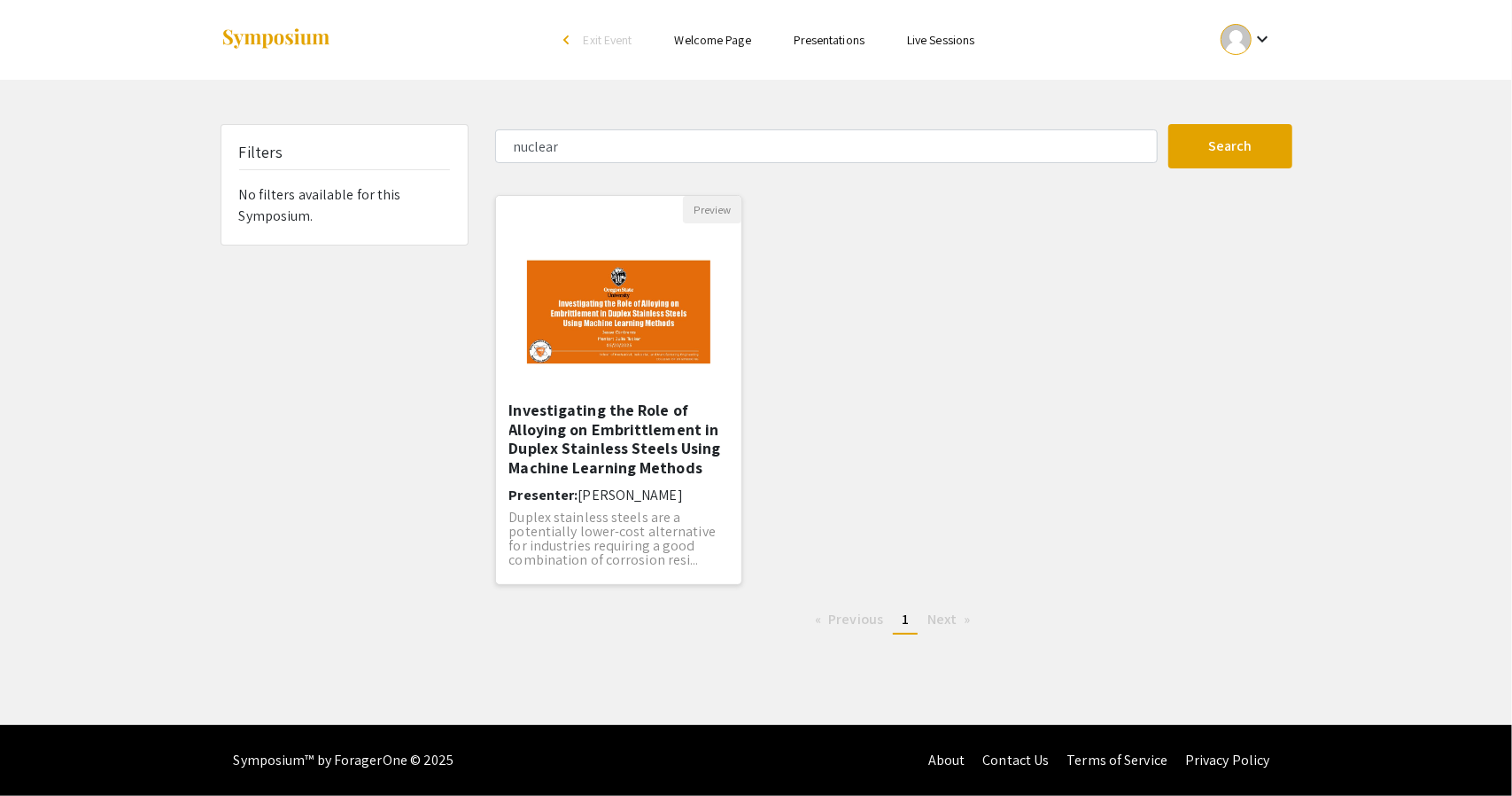
click at [594, 442] on h5 "Investigating the Role of Alloying on Embrittlement in Duplex Stainless Steels …" at bounding box center [619, 438] width 220 height 76
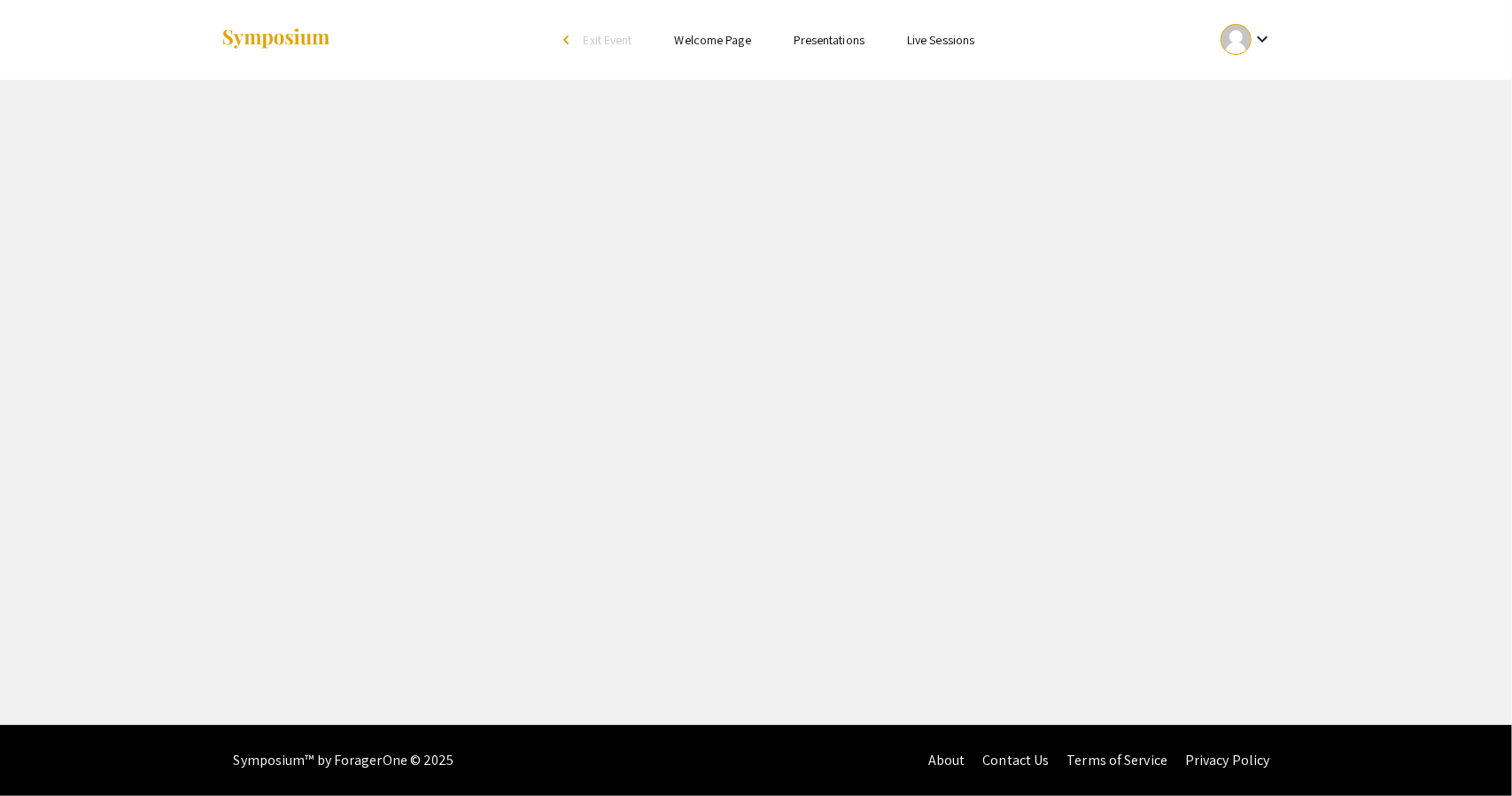
select select "custom"
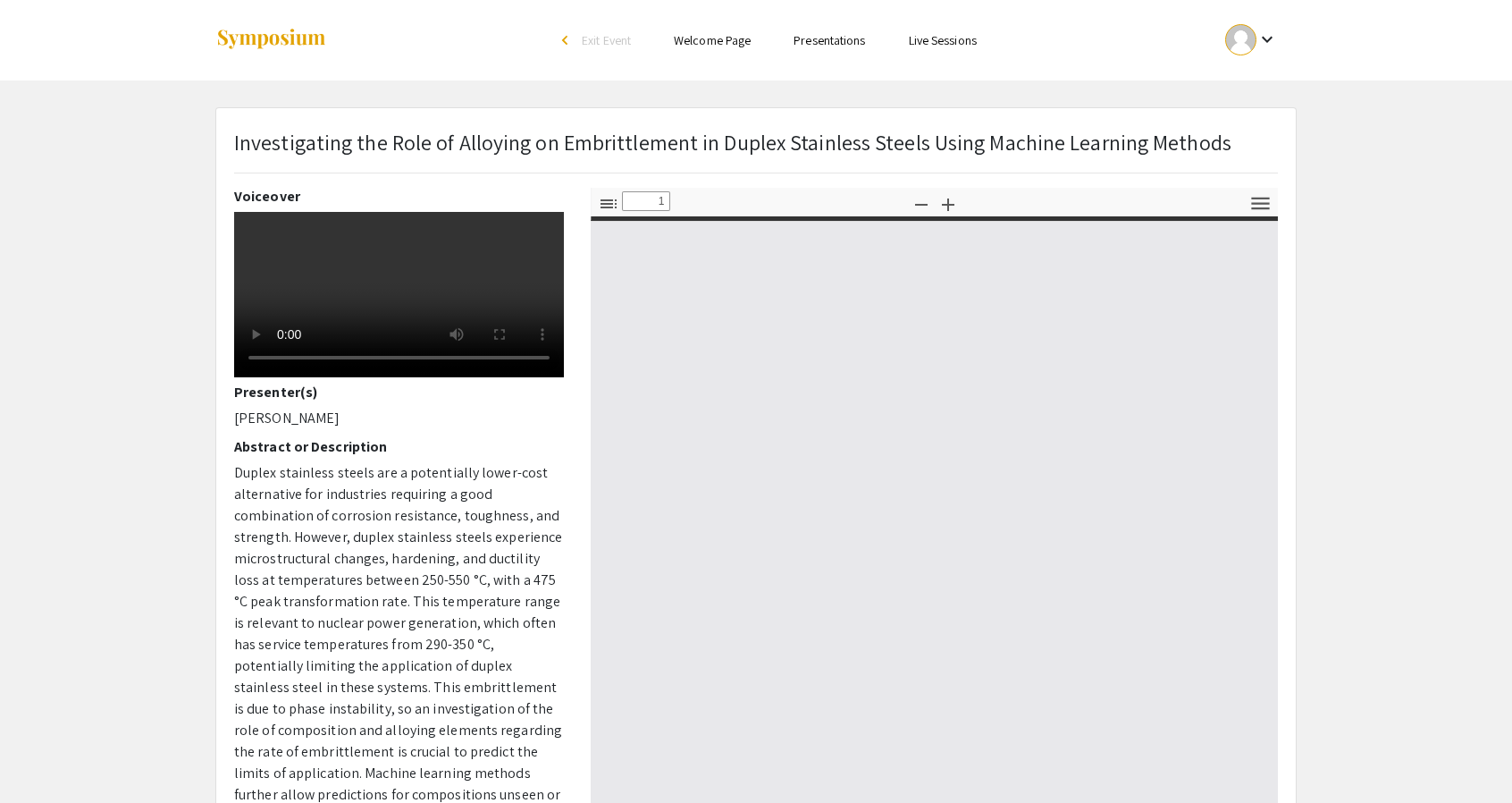
type input "0"
select select "custom"
type input "1"
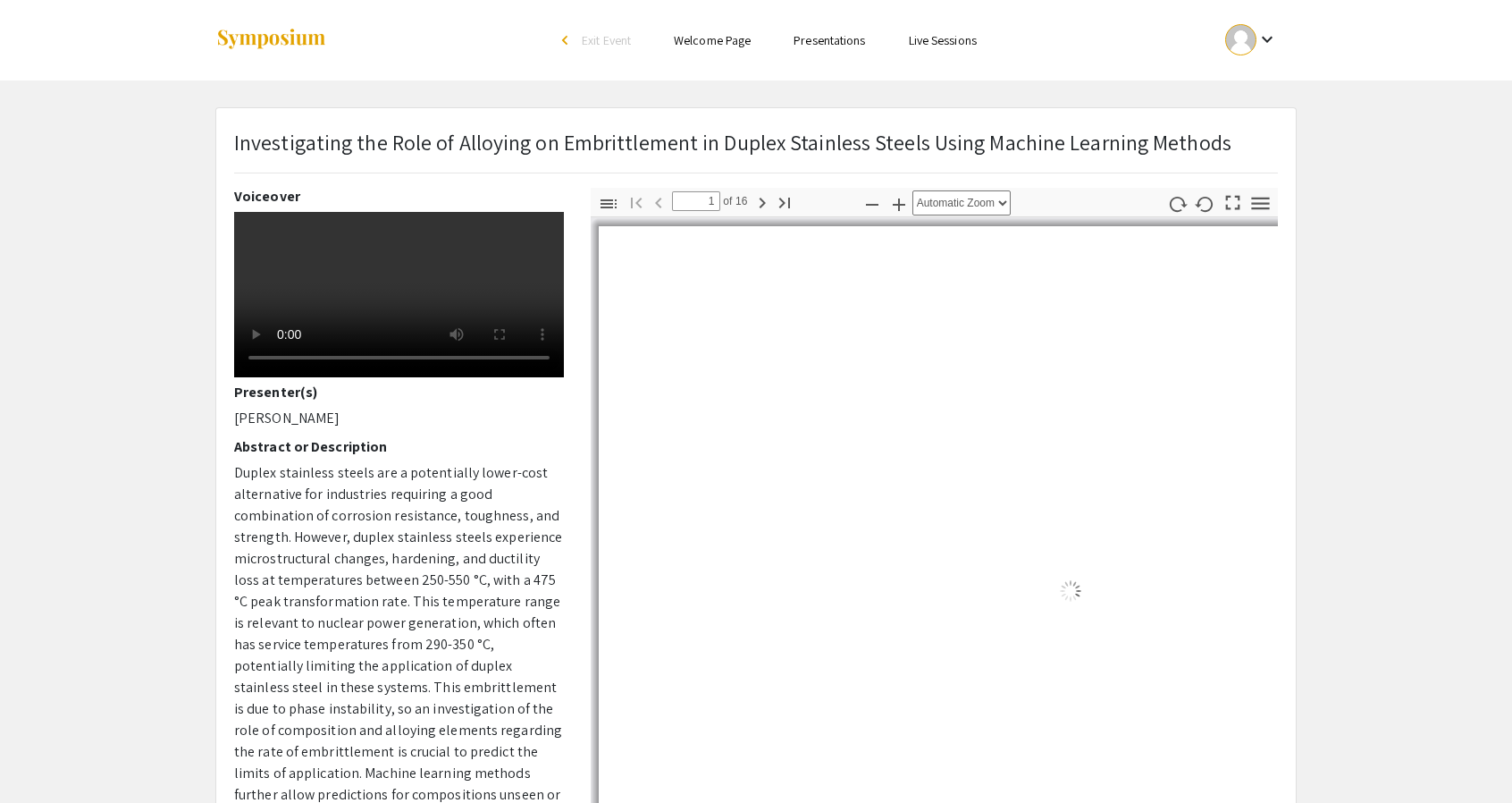
select select "auto"
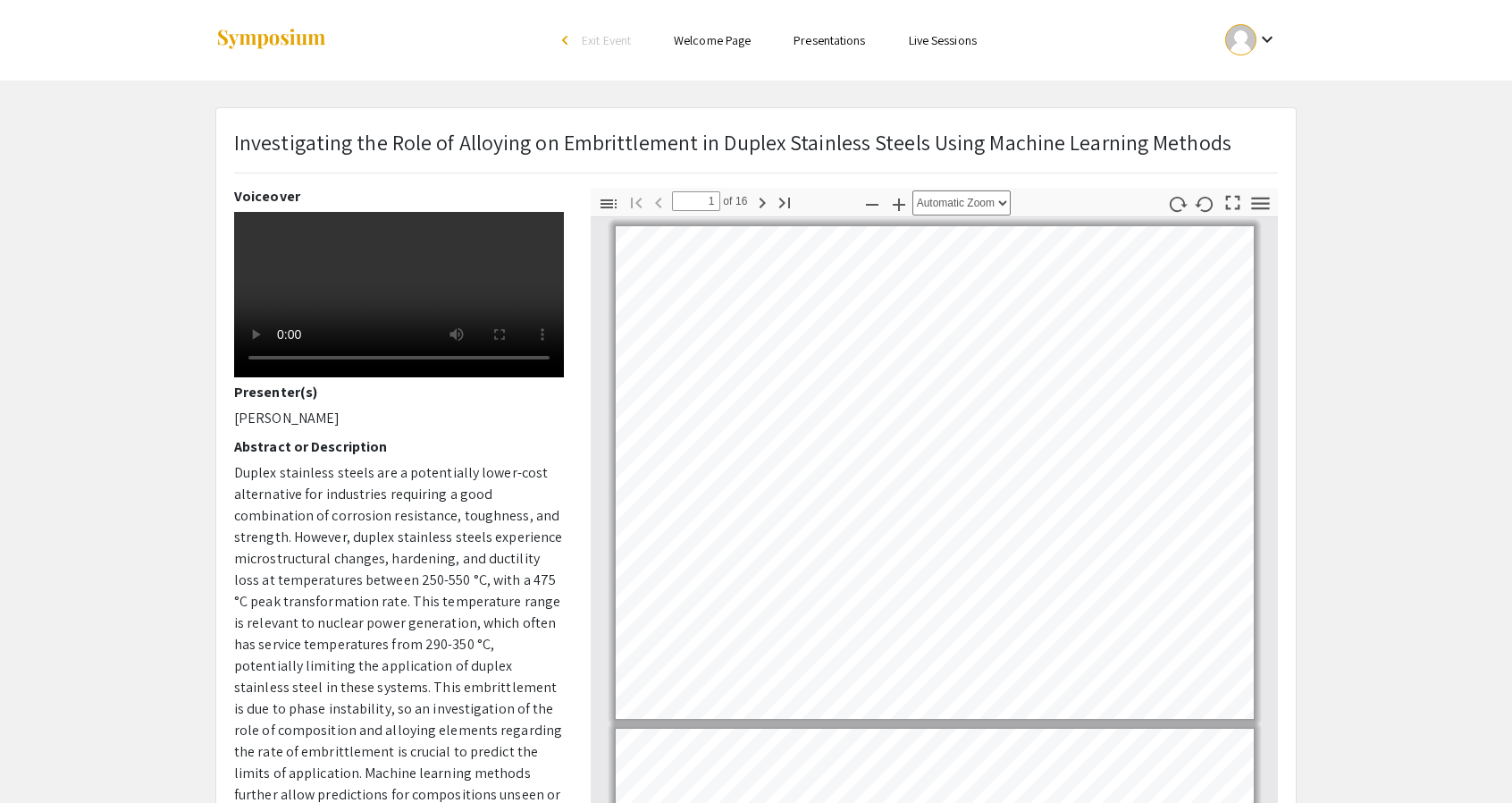
scroll to position [2, 0]
click at [259, 145] on p "Investigating the Role of Alloying on Embrittlement in Duplex Stainless Steels …" at bounding box center [732, 142] width 997 height 32
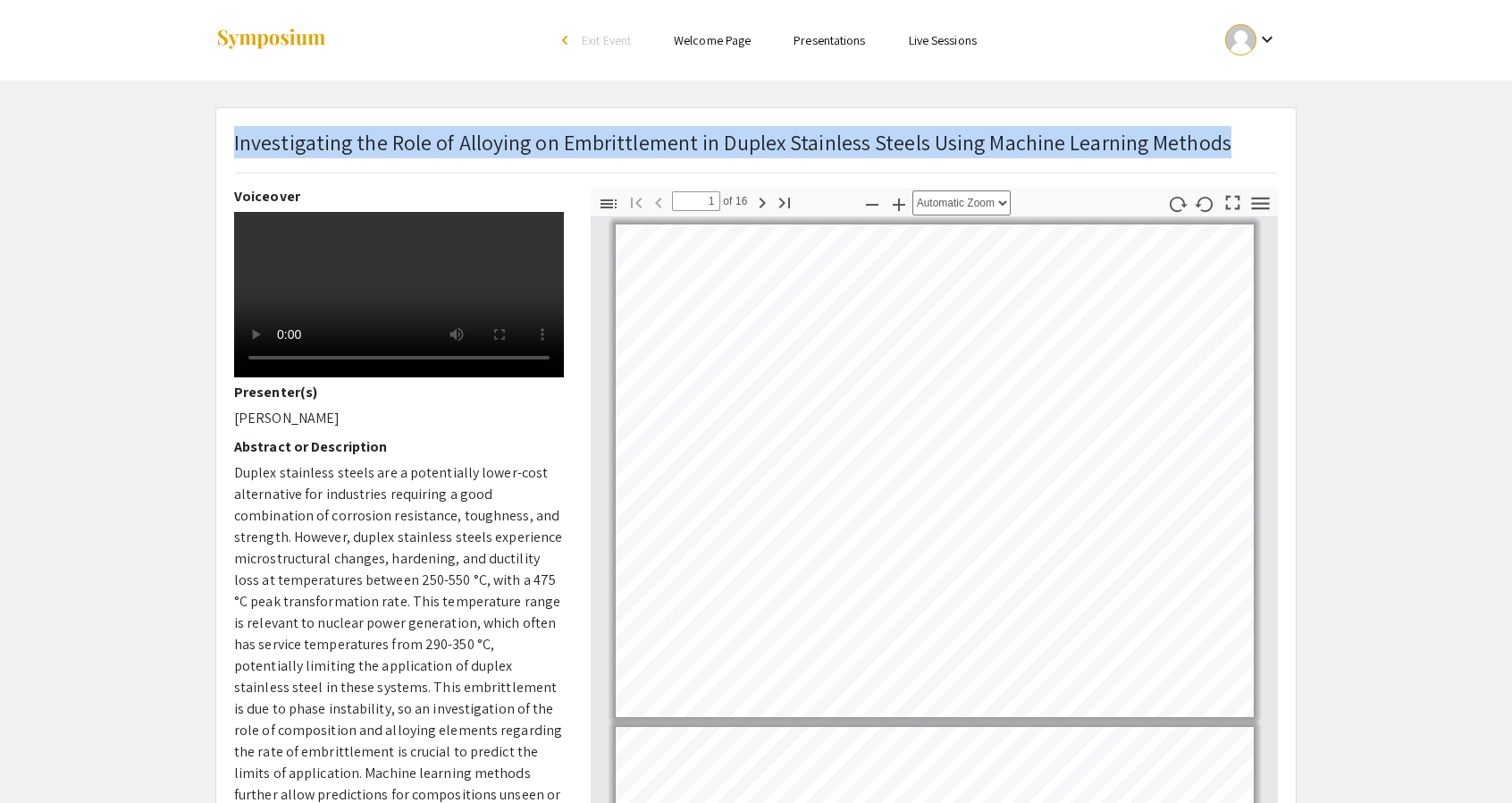
drag, startPoint x: 259, startPoint y: 145, endPoint x: 1163, endPoint y: 145, distance: 904.0
click at [1163, 145] on p "Investigating the Role of Alloying on Embrittlement in Duplex Stainless Steels …" at bounding box center [732, 142] width 997 height 32
copy p "Investigating the Role of Alloying on Embrittlement in Duplex Stainless Steels …"
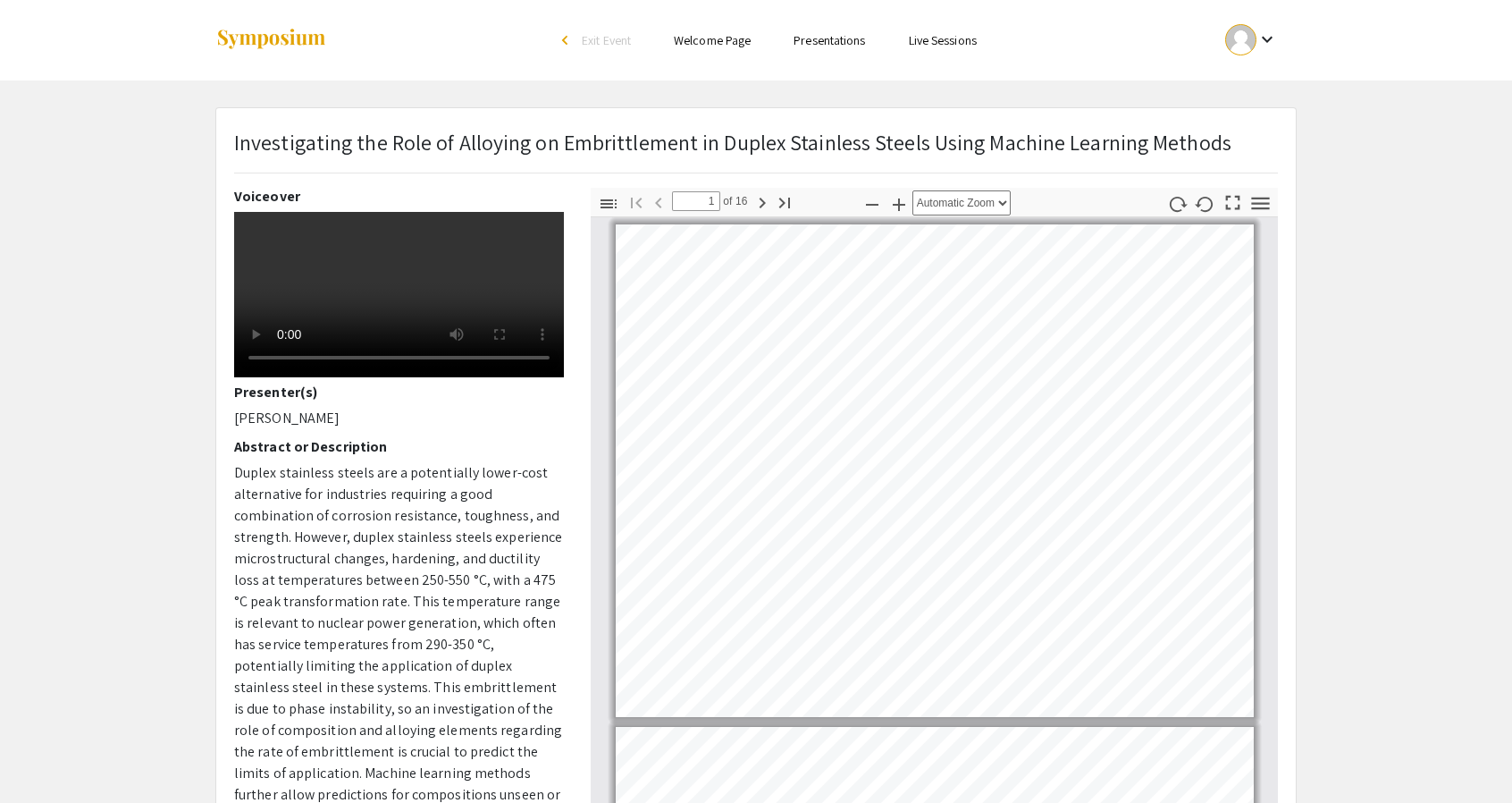
click at [288, 429] on p "[PERSON_NAME]" at bounding box center [399, 418] width 330 height 21
copy div "[PERSON_NAME]"
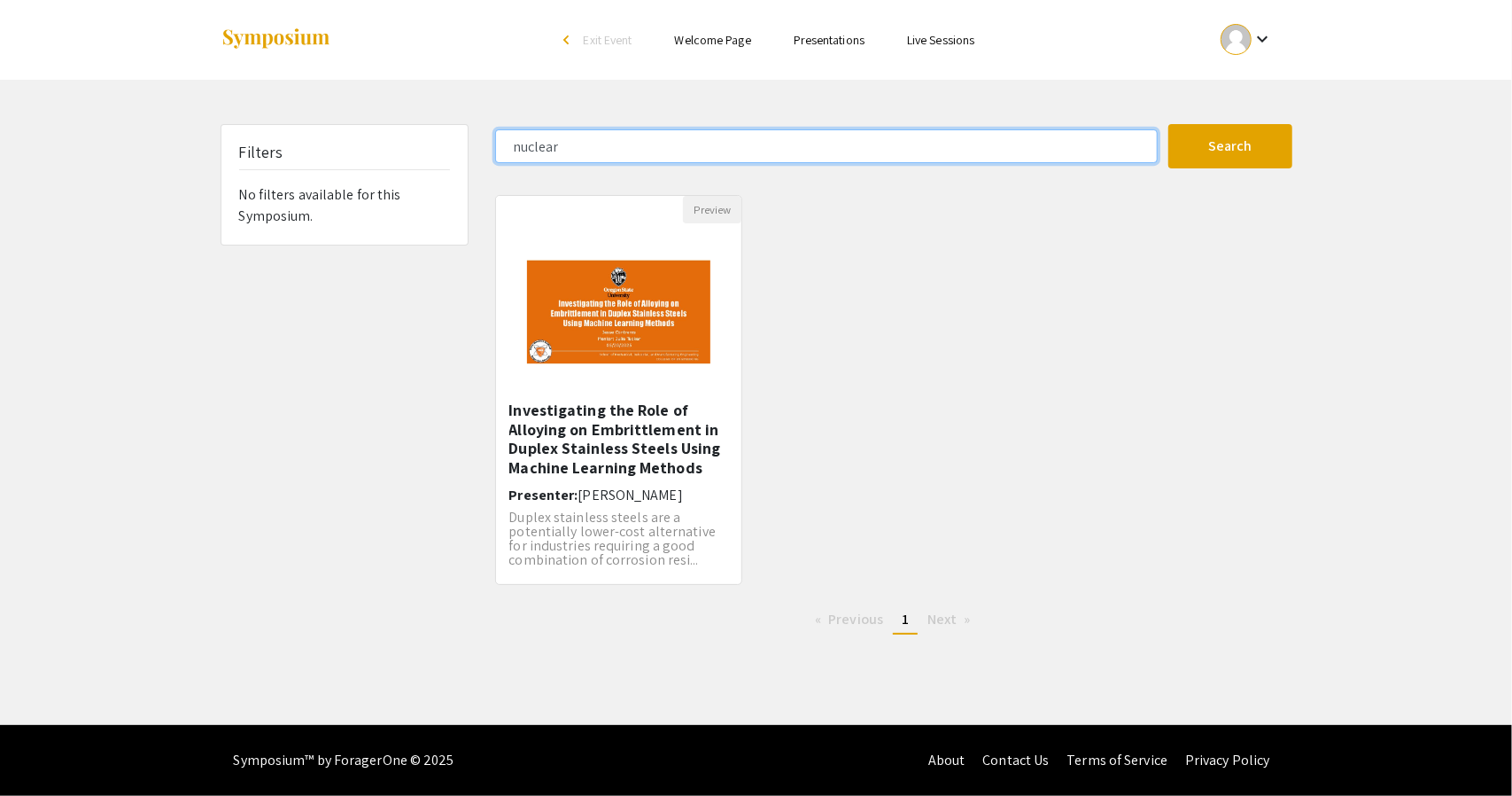
click at [527, 131] on input "nuclear" at bounding box center [827, 146] width 662 height 34
click at [527, 134] on input "nuclear" at bounding box center [827, 146] width 662 height 34
click at [1168, 124] on button "Search" at bounding box center [1230, 146] width 124 height 45
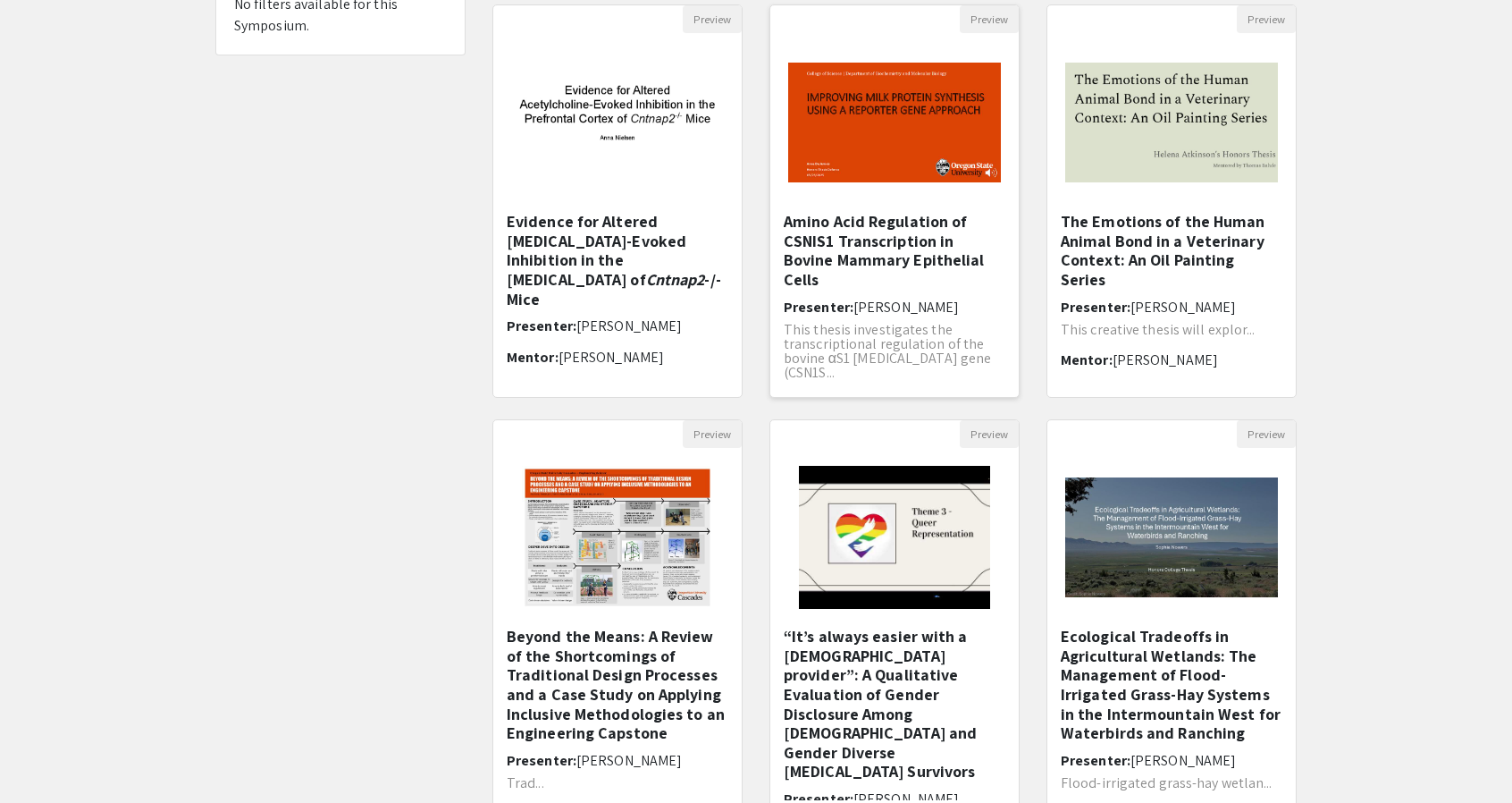
scroll to position [314, 0]
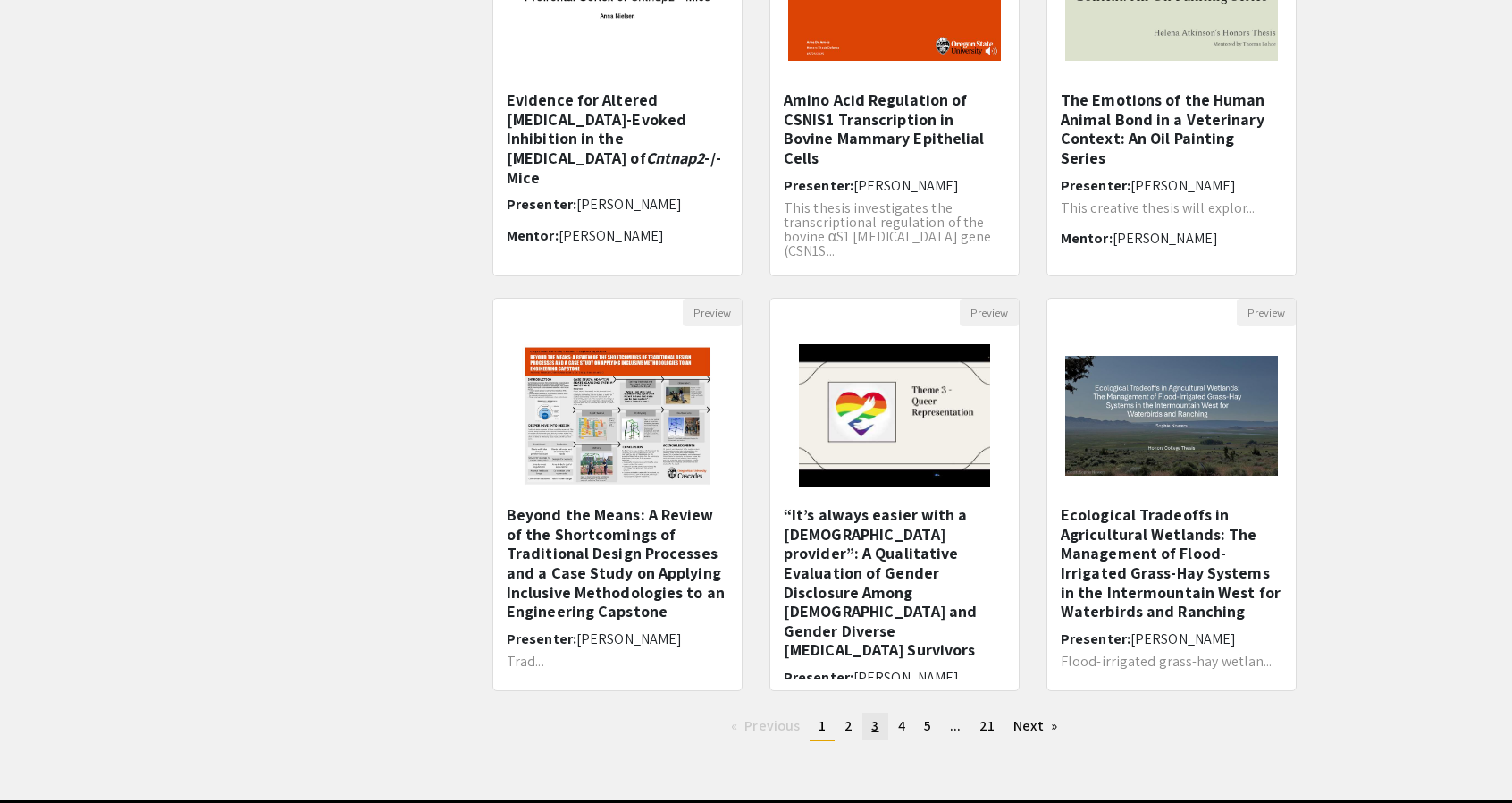
click at [866, 714] on link "page 3" at bounding box center [875, 726] width 25 height 27
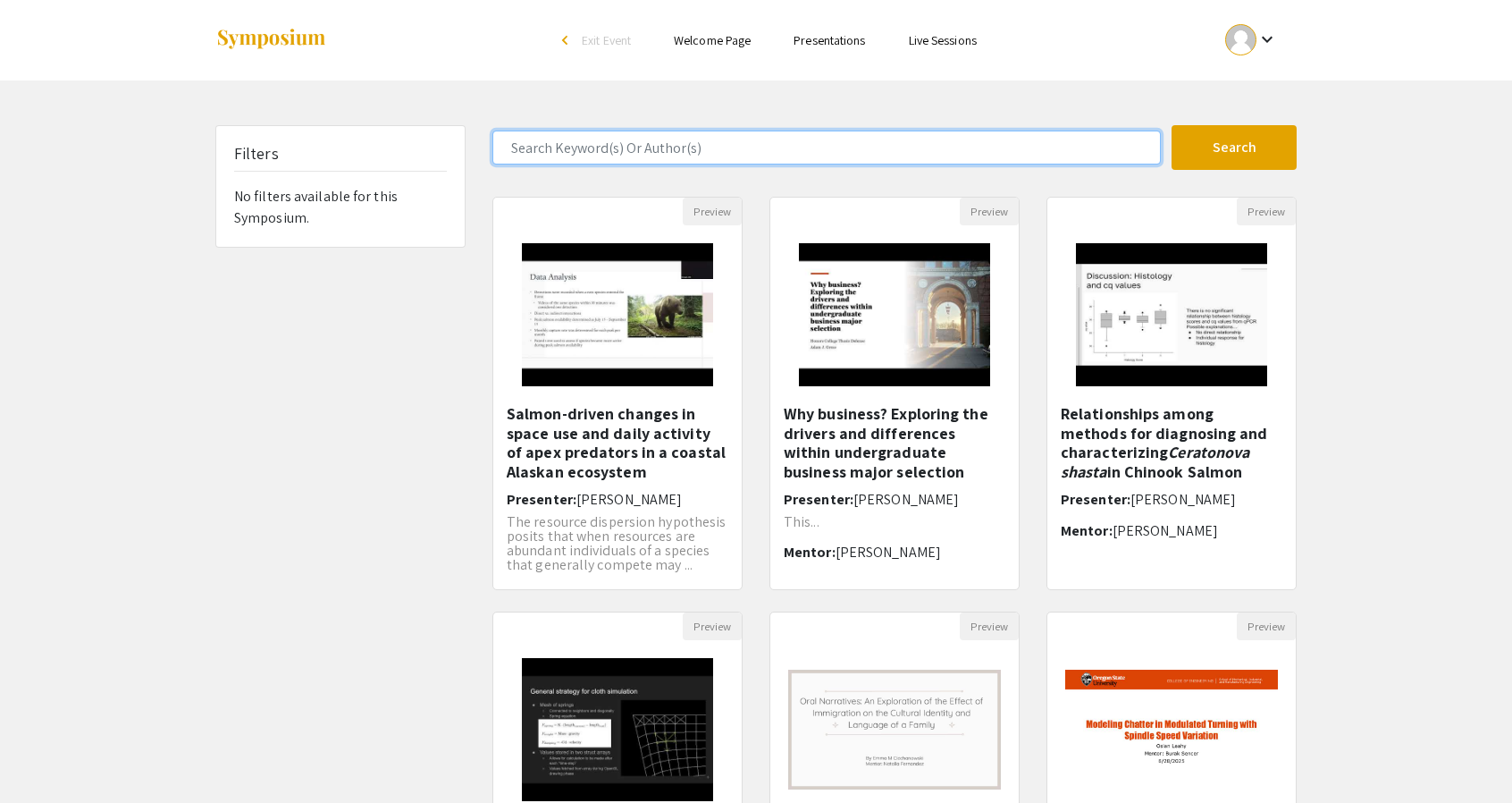
click at [761, 136] on input "Search Keyword(s) Or Author(s)" at bounding box center [827, 147] width 669 height 34
type input "engineering"
click at [1171, 125] on button "Search" at bounding box center [1234, 147] width 125 height 45
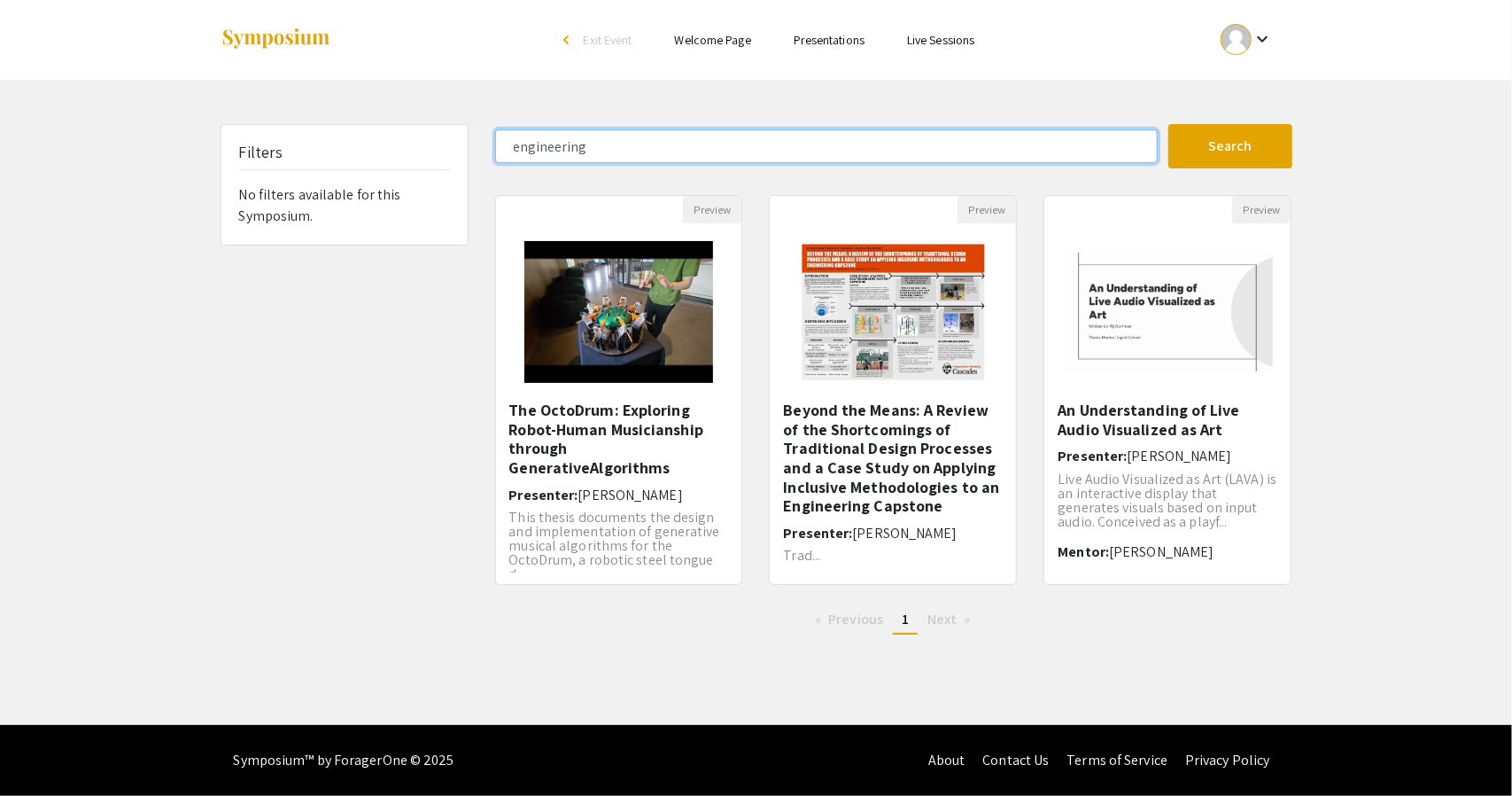
click at [542, 148] on input "engineering" at bounding box center [827, 146] width 662 height 34
click at [1168, 124] on button "Search" at bounding box center [1230, 146] width 124 height 45
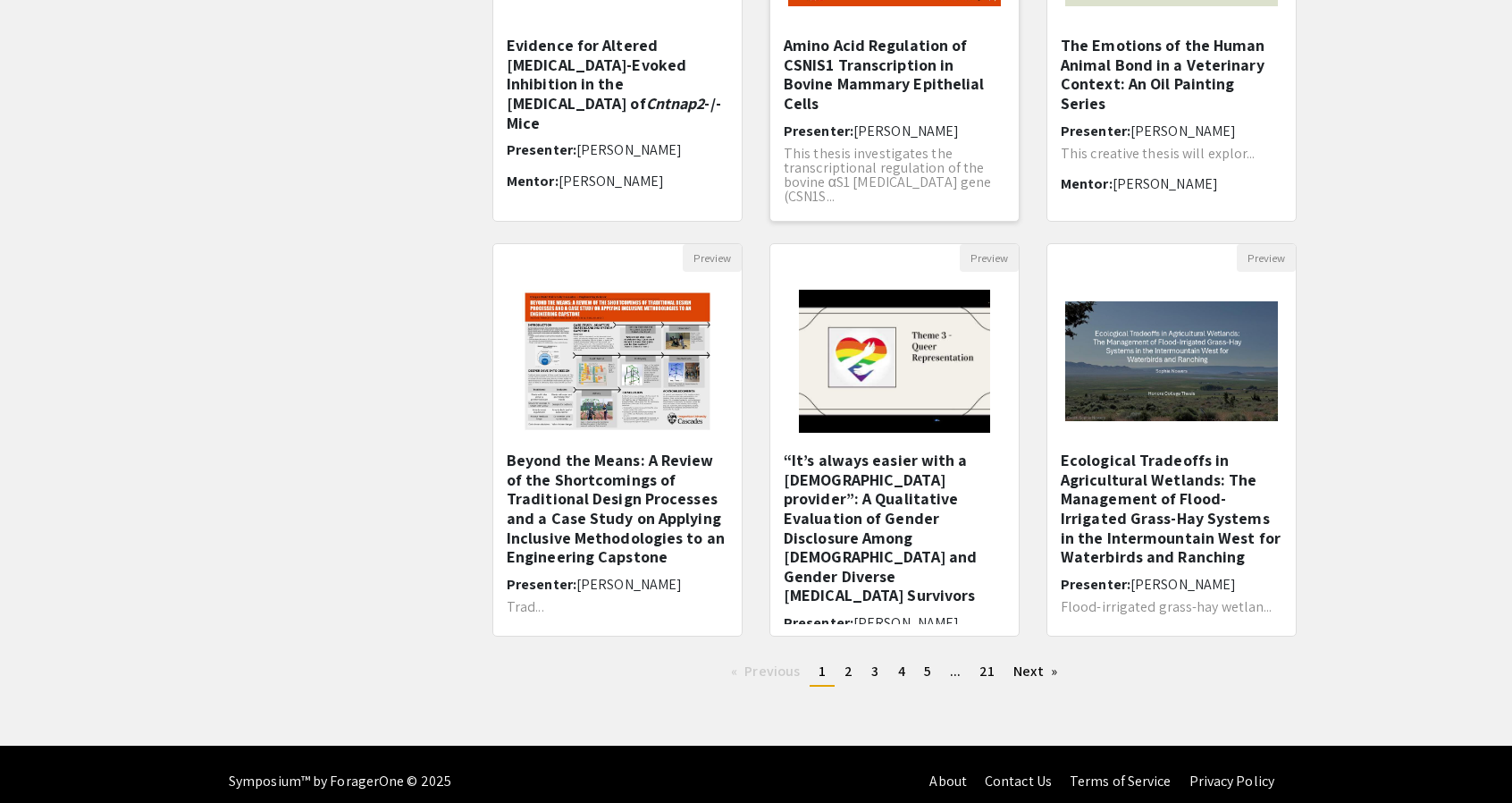
scroll to position [381, 0]
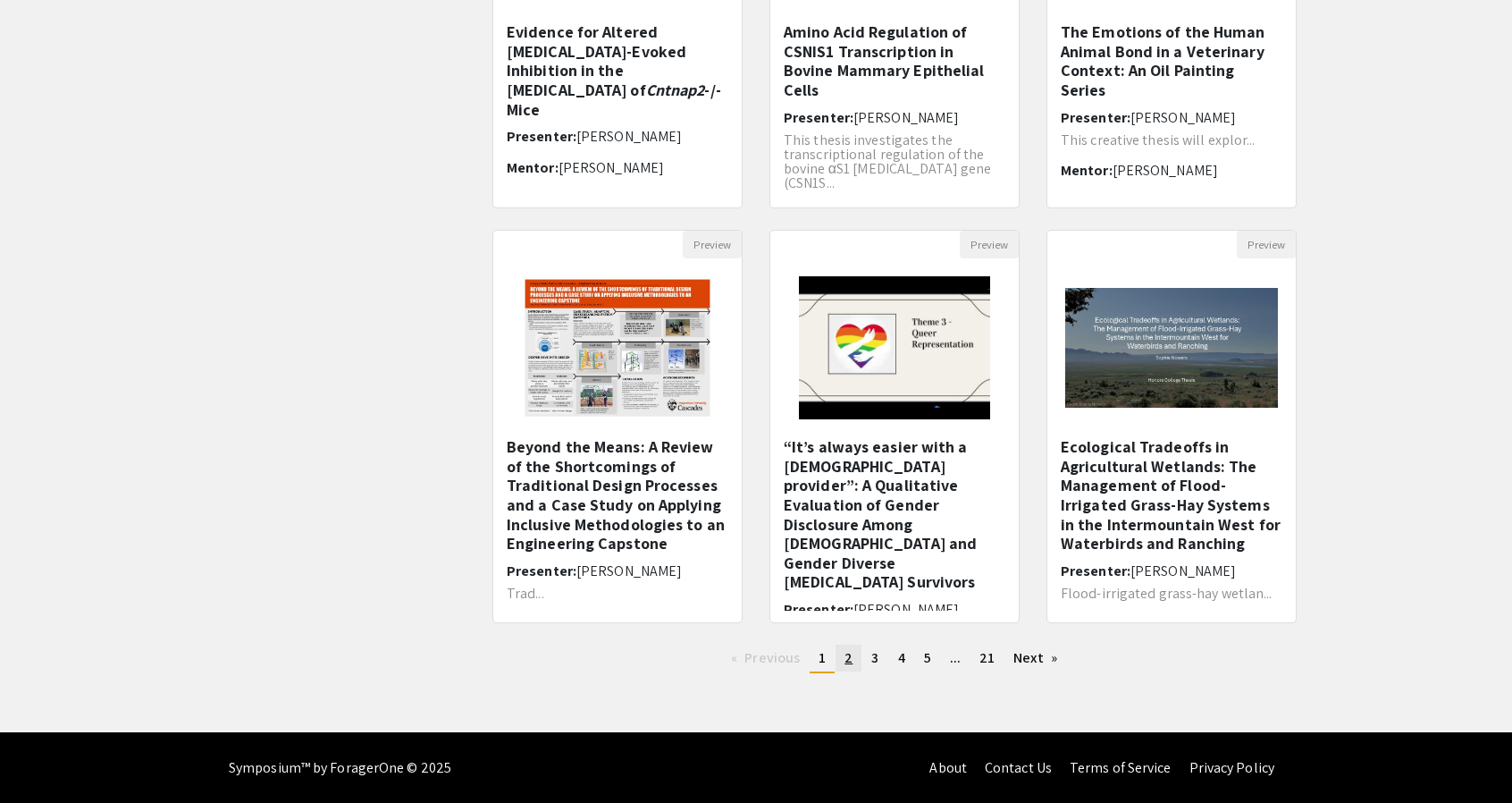
click at [850, 656] on span "2" at bounding box center [848, 658] width 8 height 18
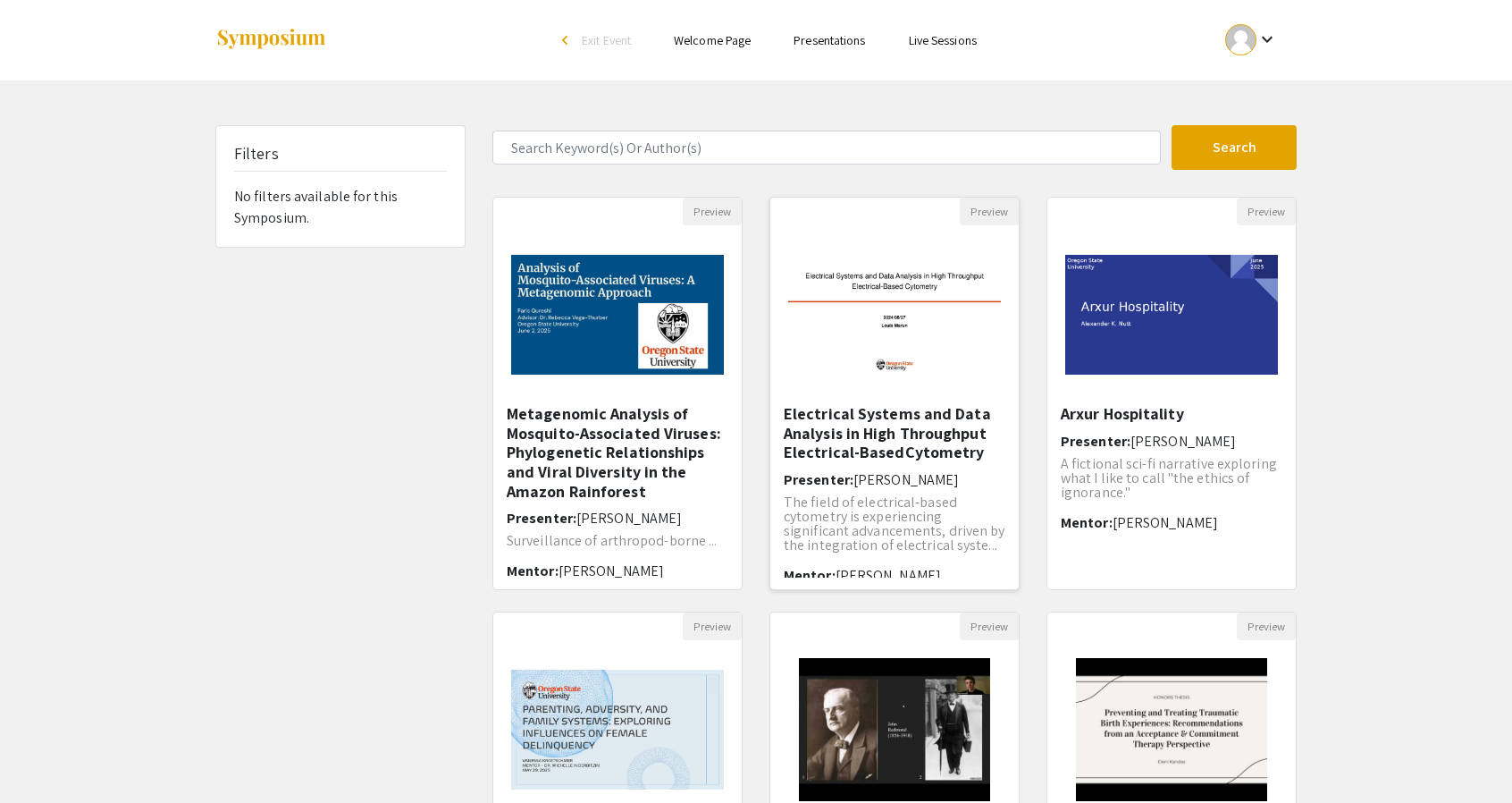
click at [902, 396] on div "Open Presentation <p>Electrical Systems and Data Analysis in High Throughput El…" at bounding box center [895, 315] width 249 height 179
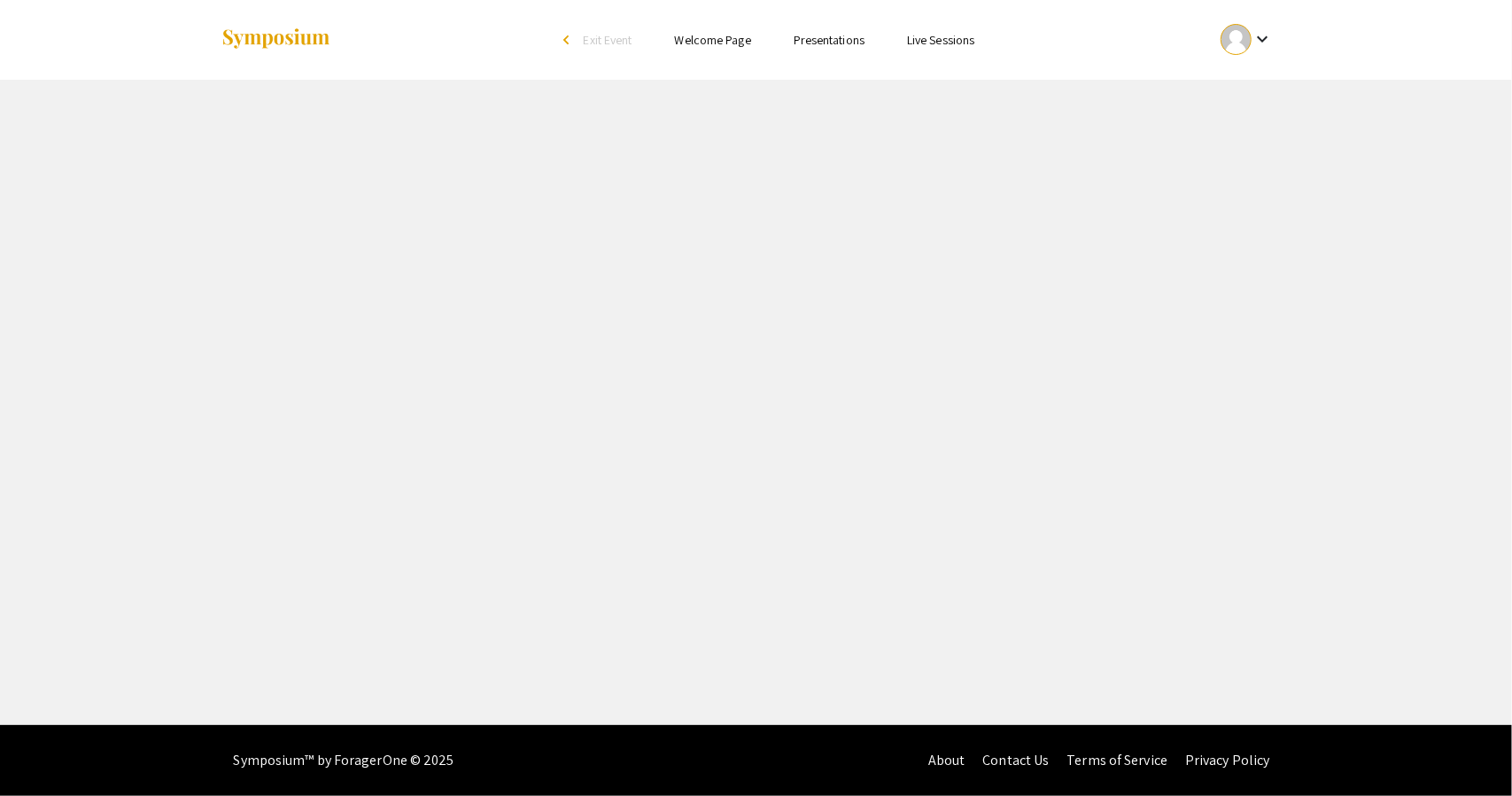
select select "custom"
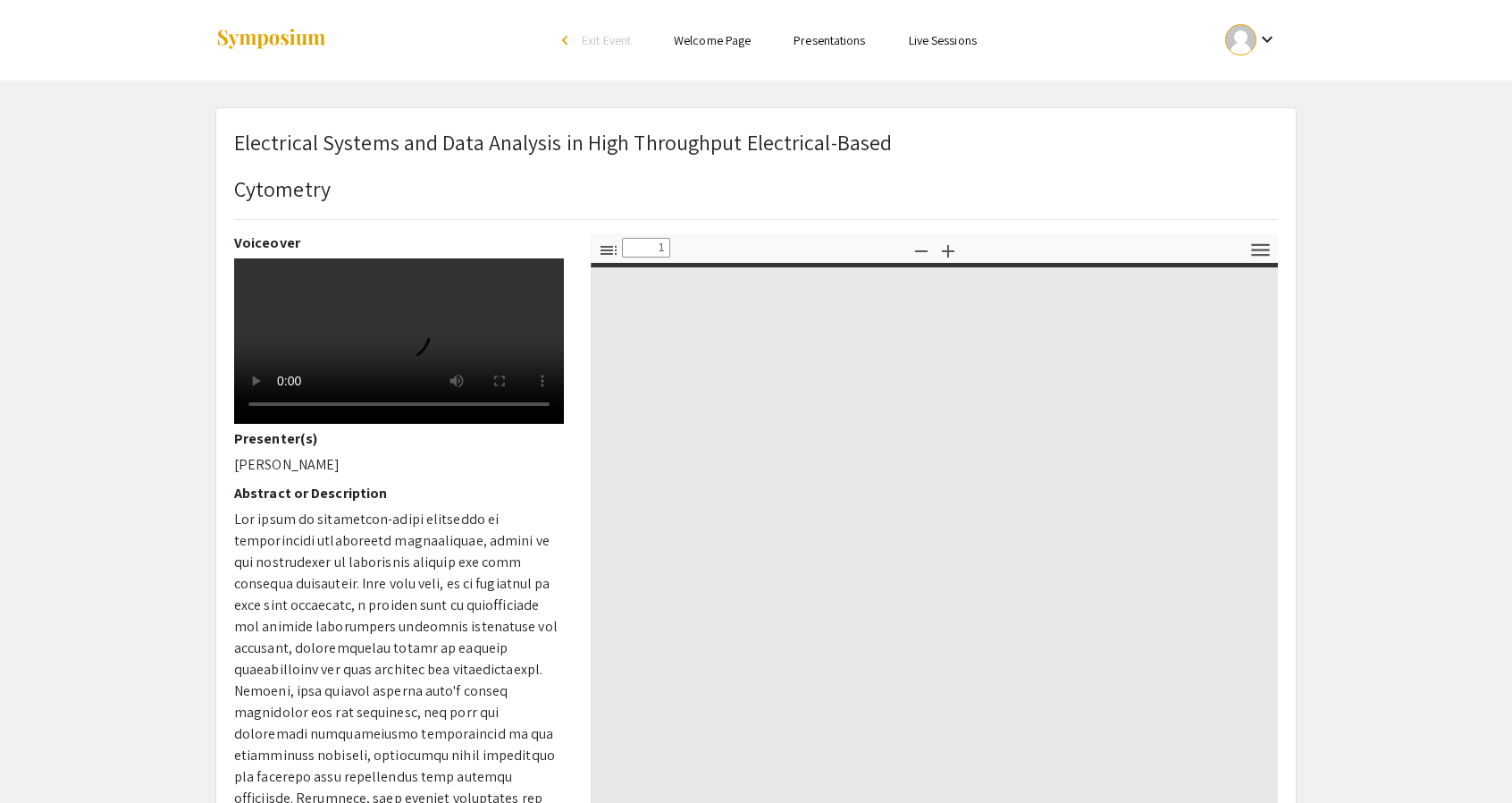
type input "0"
select select "auto"
type input "1"
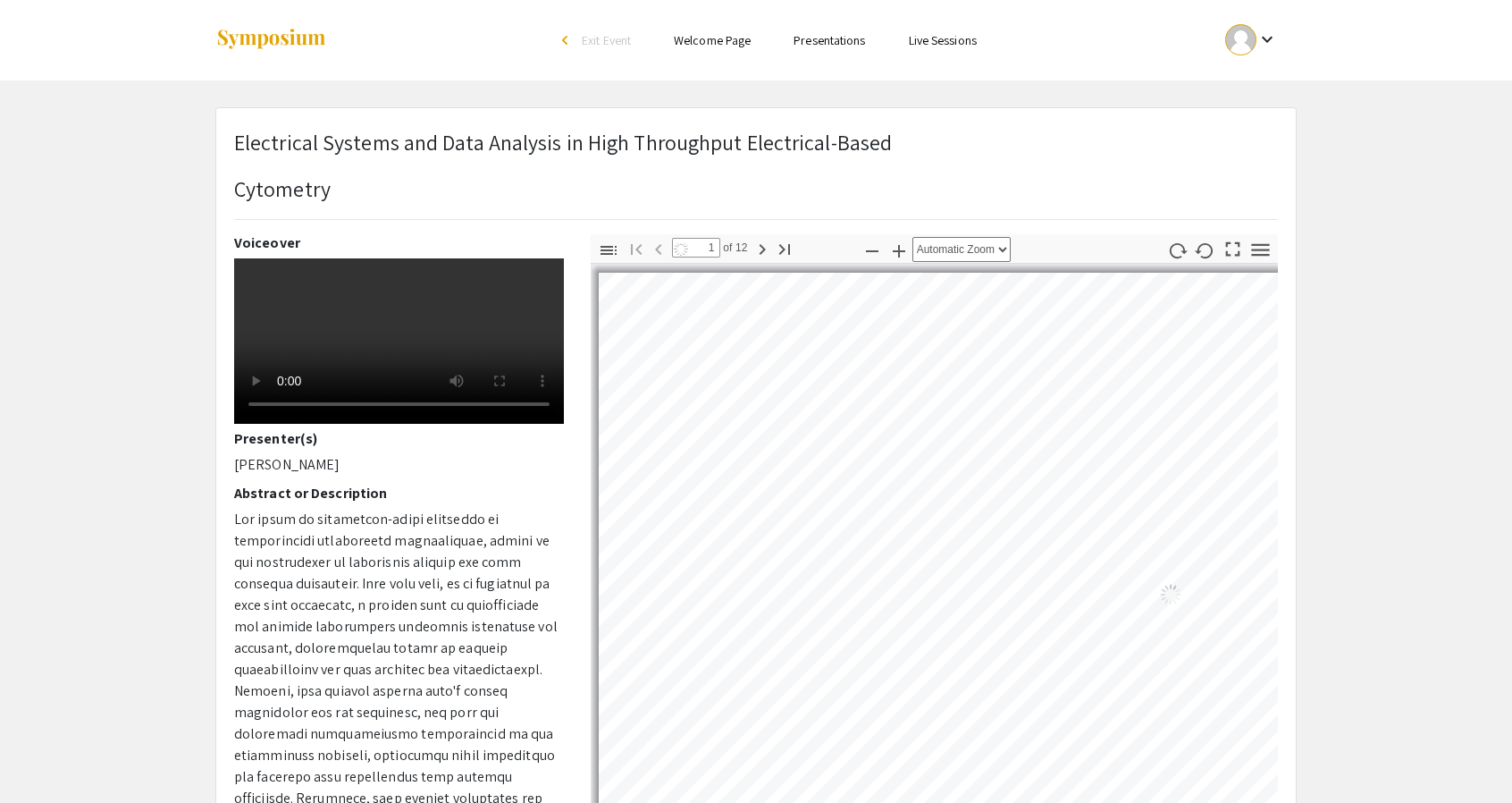
select select "auto"
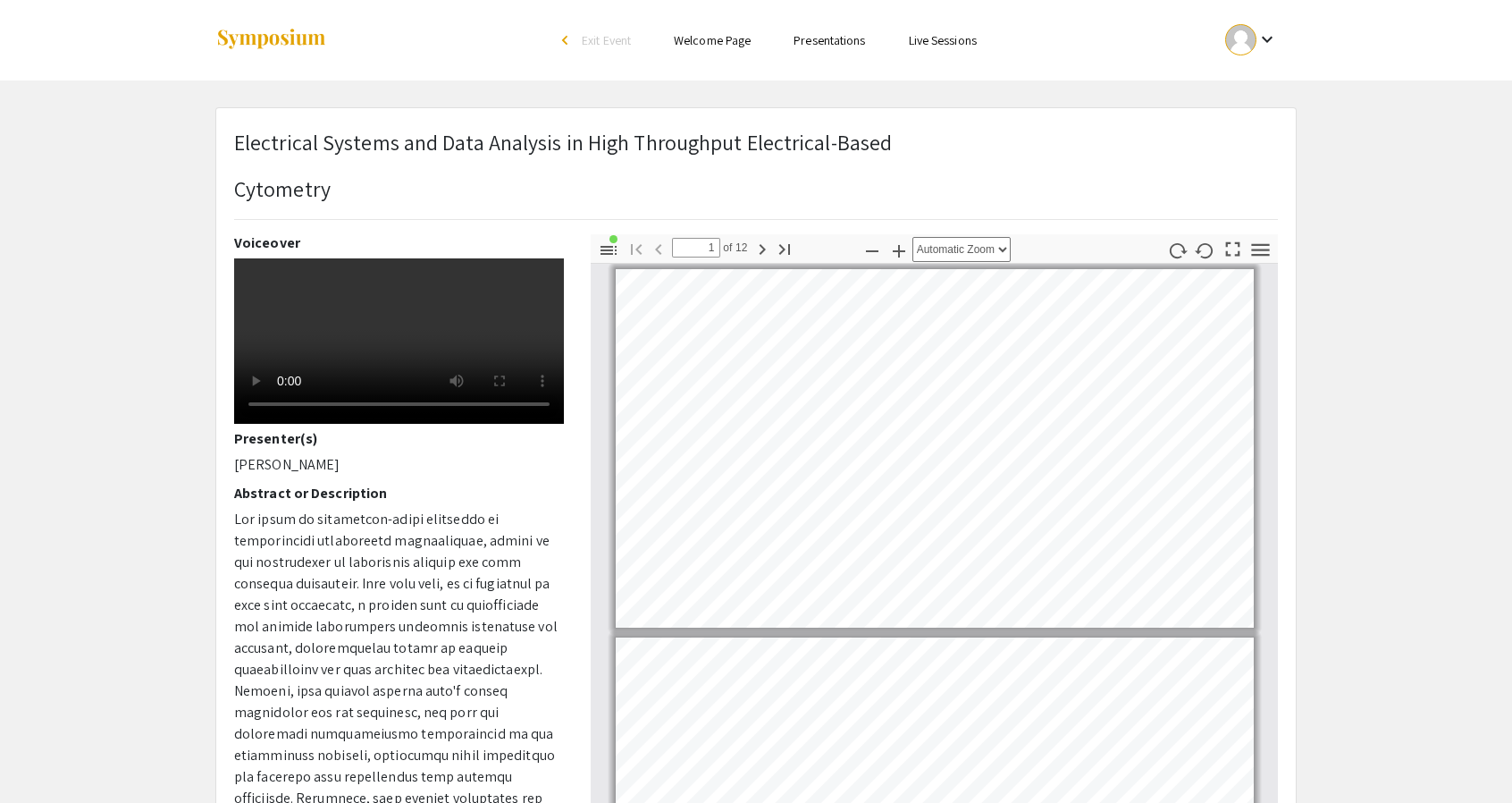
click at [700, 147] on p "Electrical Systems and Data Analysis in High Throughput Electrical-Based" at bounding box center [563, 142] width 657 height 32
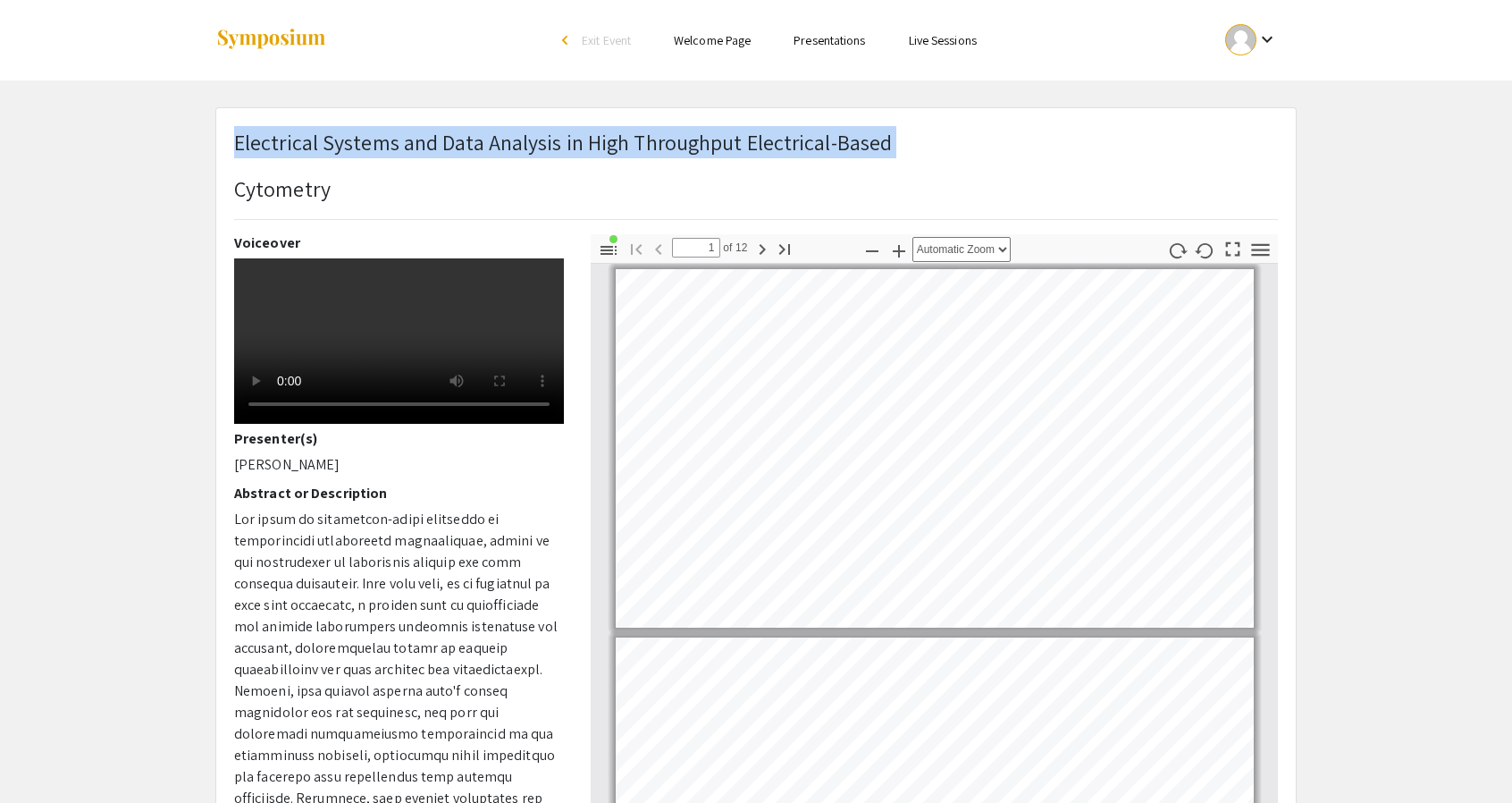
click at [700, 147] on p "Electrical Systems and Data Analysis in High Throughput Electrical-Based" at bounding box center [563, 142] width 657 height 32
click at [383, 147] on p "Electrical Systems and Data Analysis in High Throughput Electrical-Based" at bounding box center [563, 142] width 657 height 32
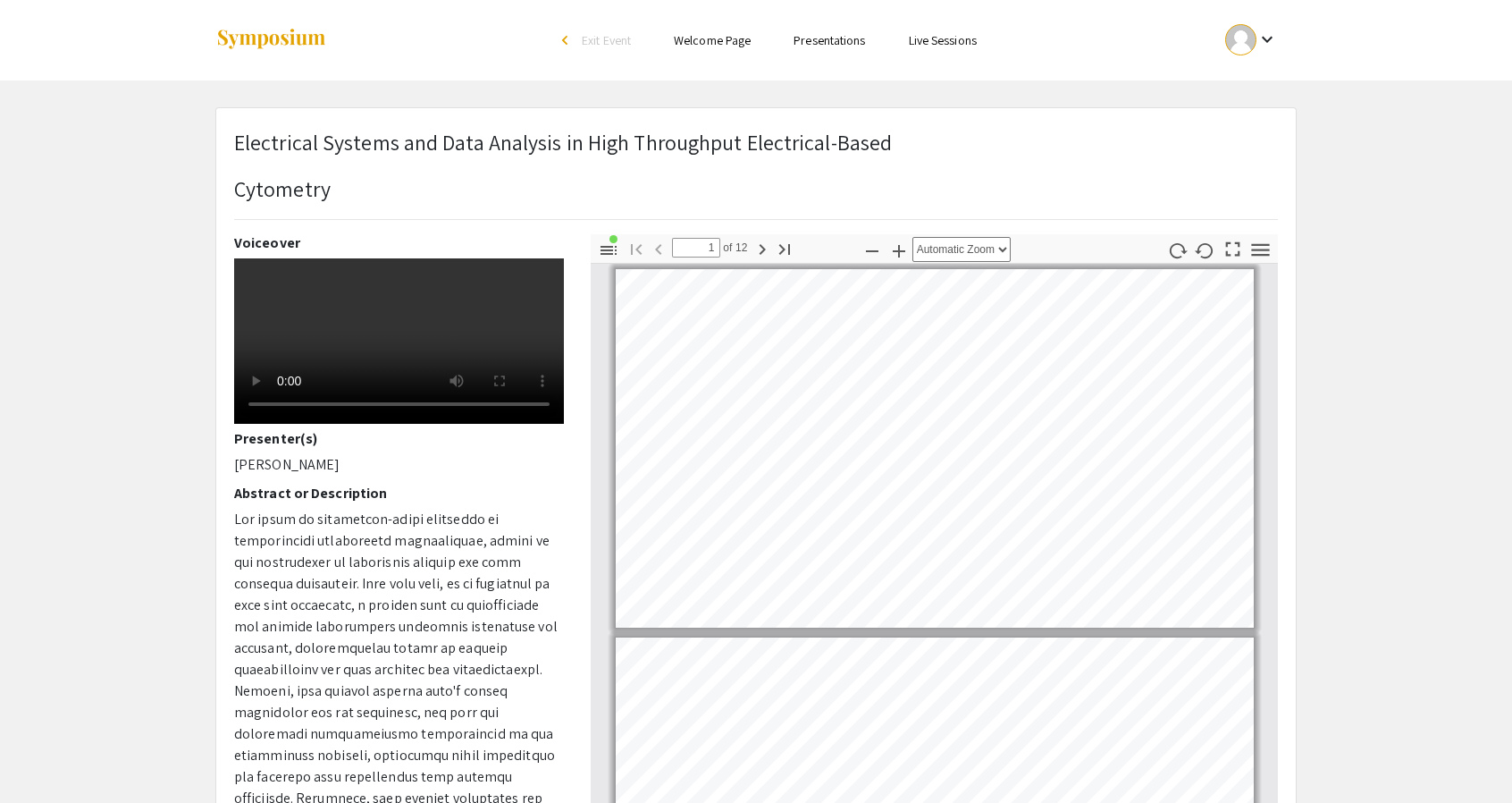
click at [308, 156] on p "Electrical Systems and Data Analysis in High Throughput Electrical-Based" at bounding box center [563, 142] width 657 height 32
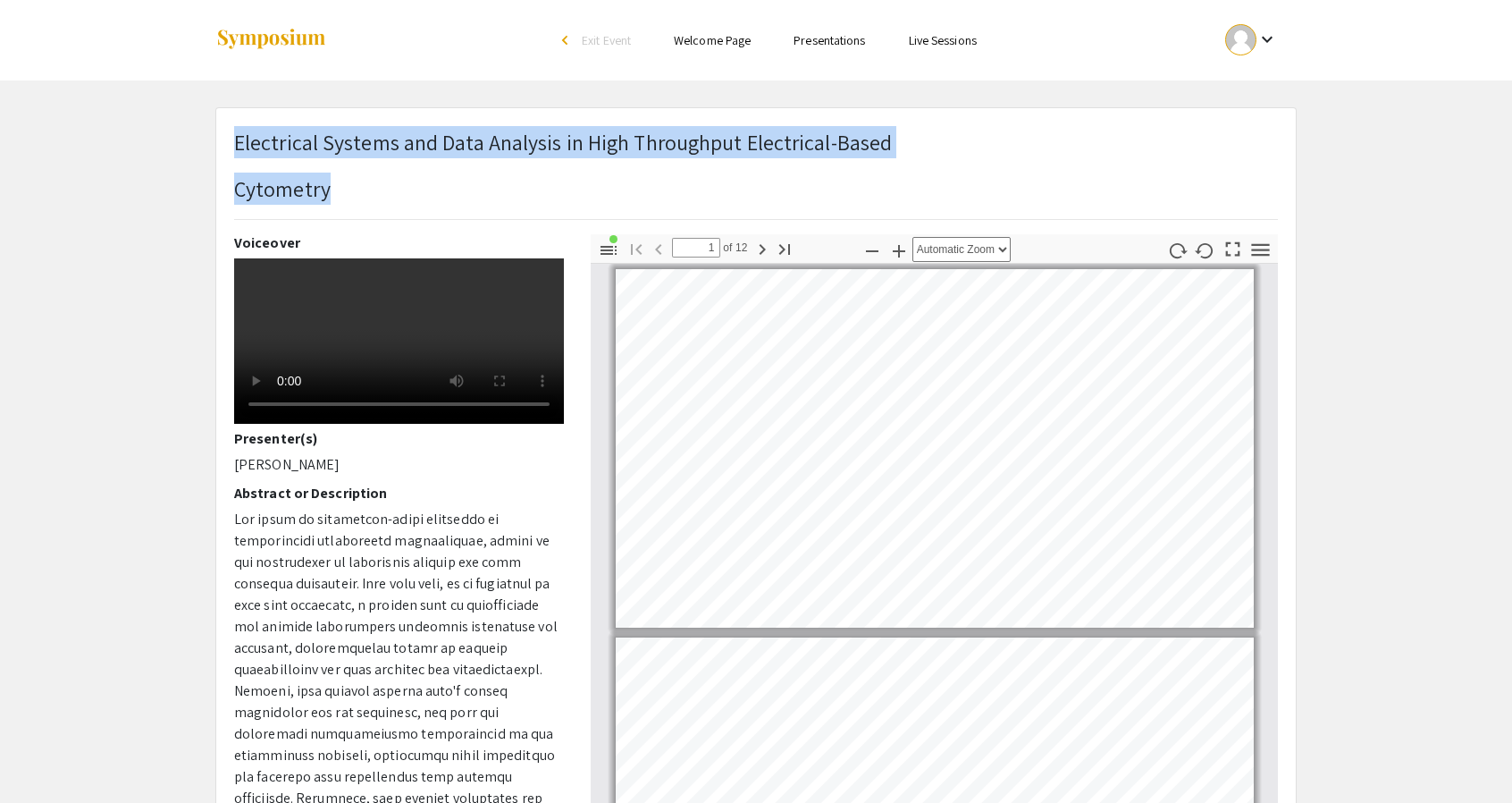
drag, startPoint x: 308, startPoint y: 156, endPoint x: 349, endPoint y: 195, distance: 56.6
click at [349, 195] on h1 "Electrical Systems and Data Analysis in High Throughput Electrical-Based Cytome…" at bounding box center [563, 165] width 657 height 78
copy h1 "Electrical Systems and Data Analysis in High Throughput Electrical-Based Cytome…"
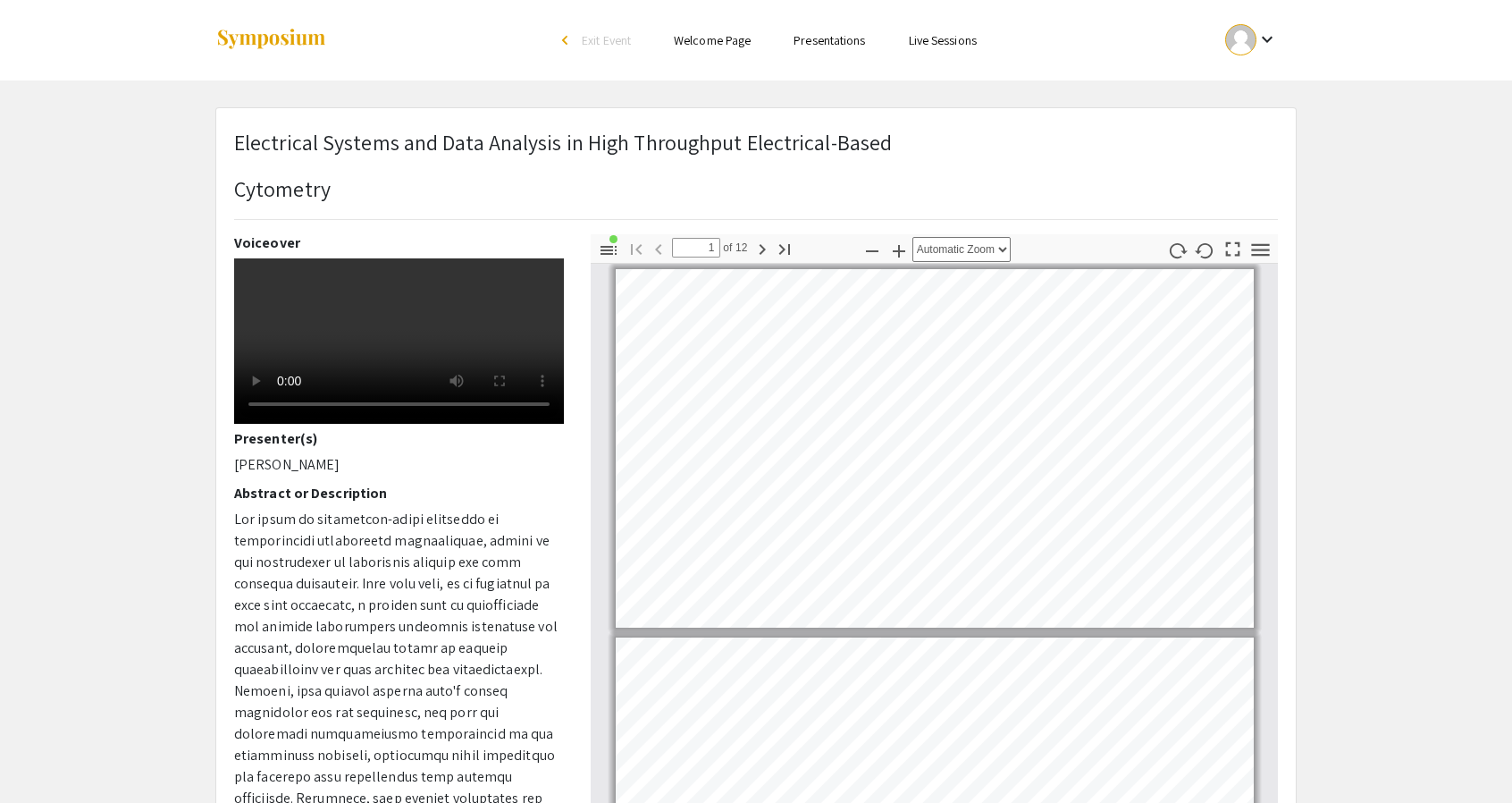
click at [287, 475] on p "[PERSON_NAME]" at bounding box center [399, 464] width 330 height 21
copy div "[PERSON_NAME]"
